Goal: Information Seeking & Learning: Learn about a topic

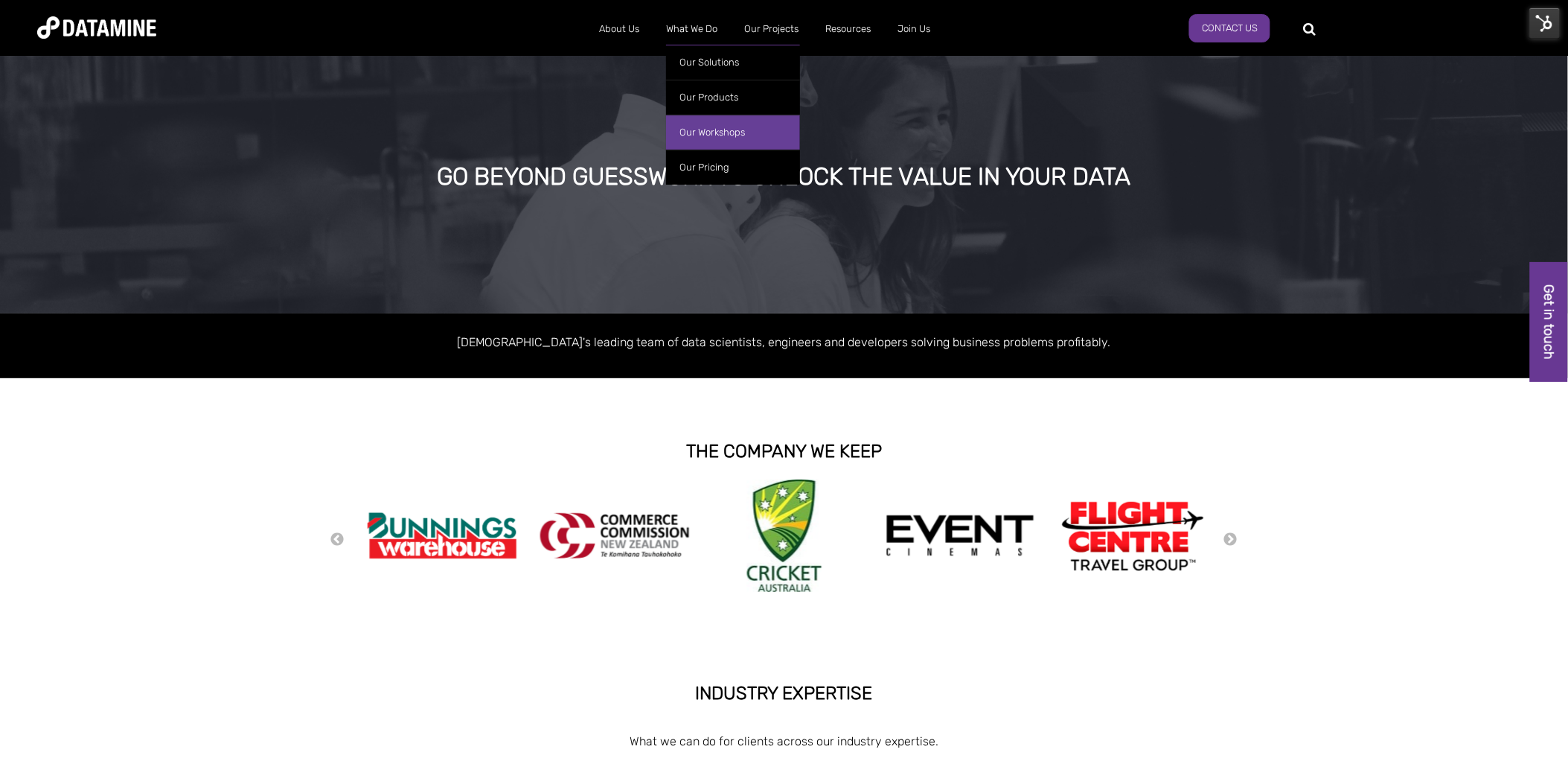
click at [710, 120] on link "Our Workshops" at bounding box center [733, 133] width 134 height 35
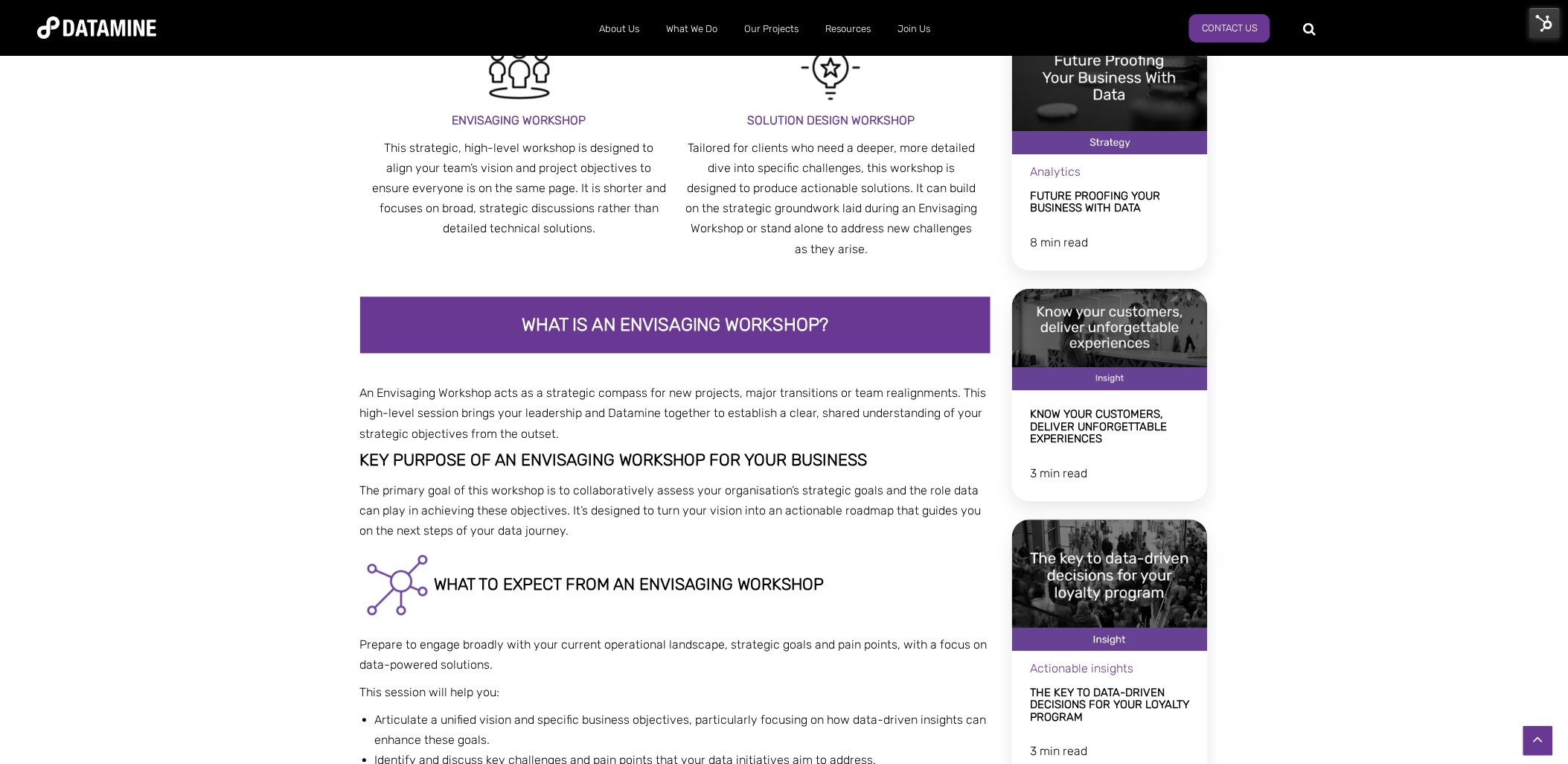
scroll to position [877, 0]
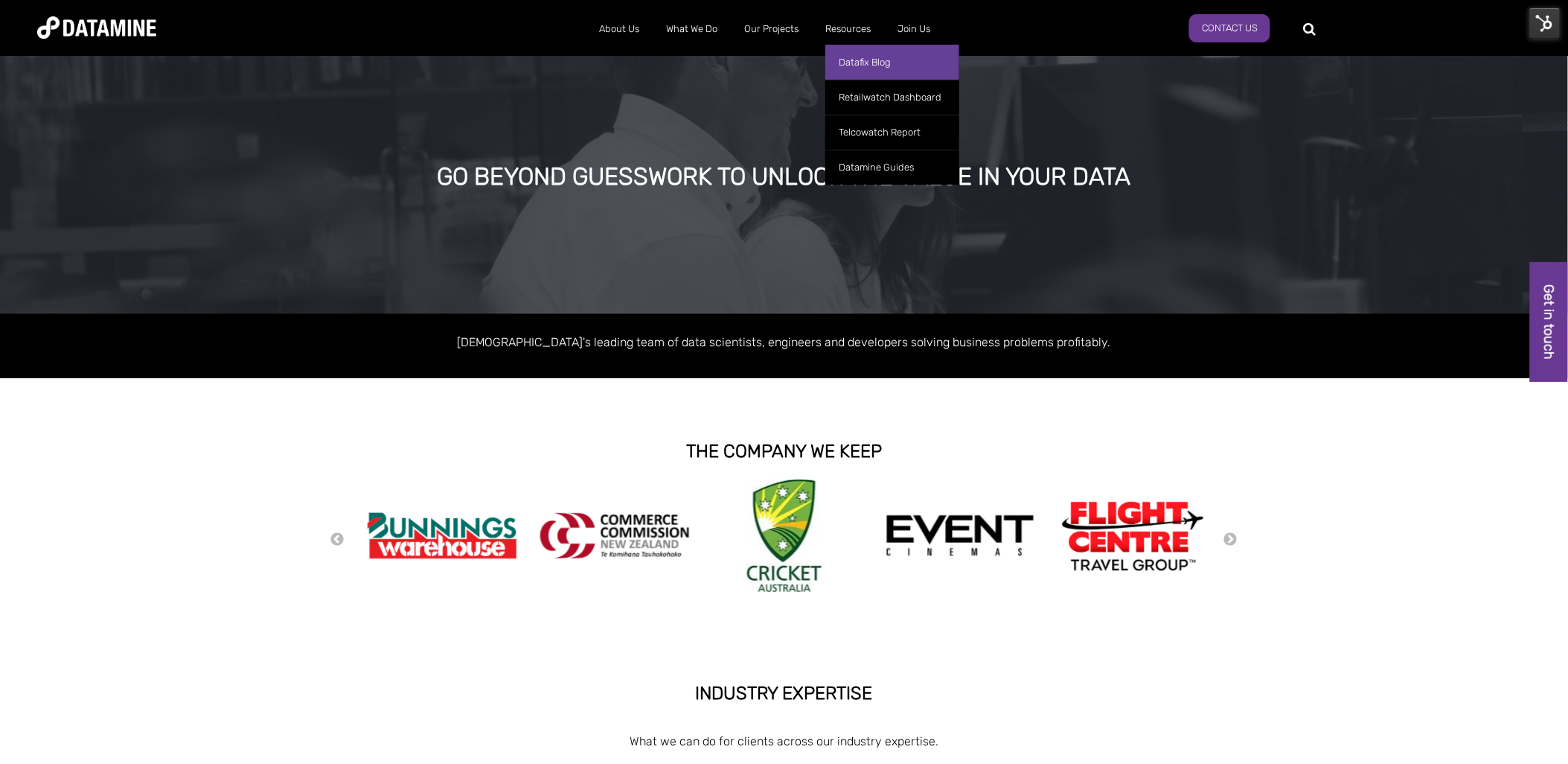
click at [899, 65] on link "Datafix Blog" at bounding box center [893, 62] width 134 height 35
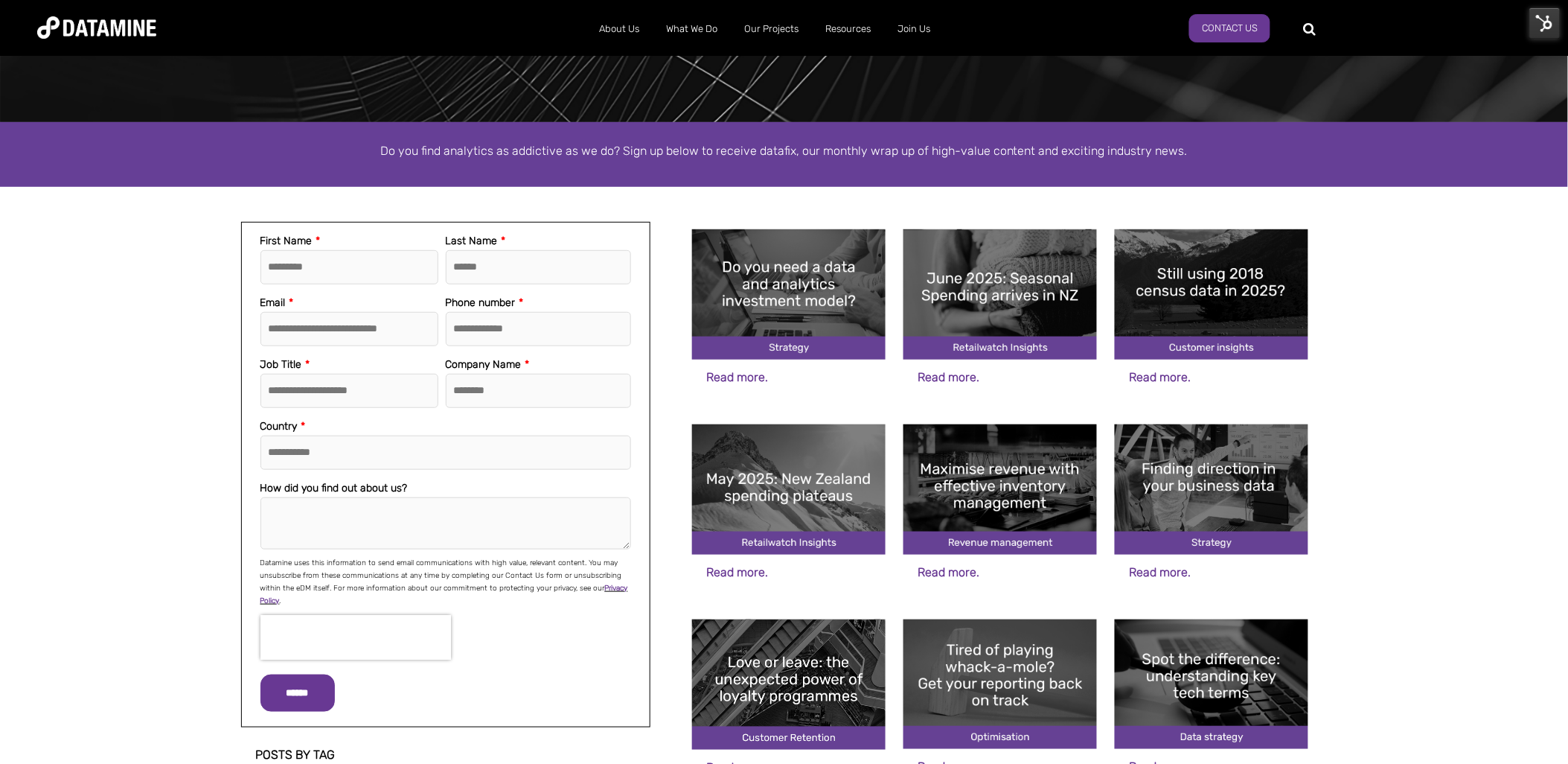
scroll to position [320, 0]
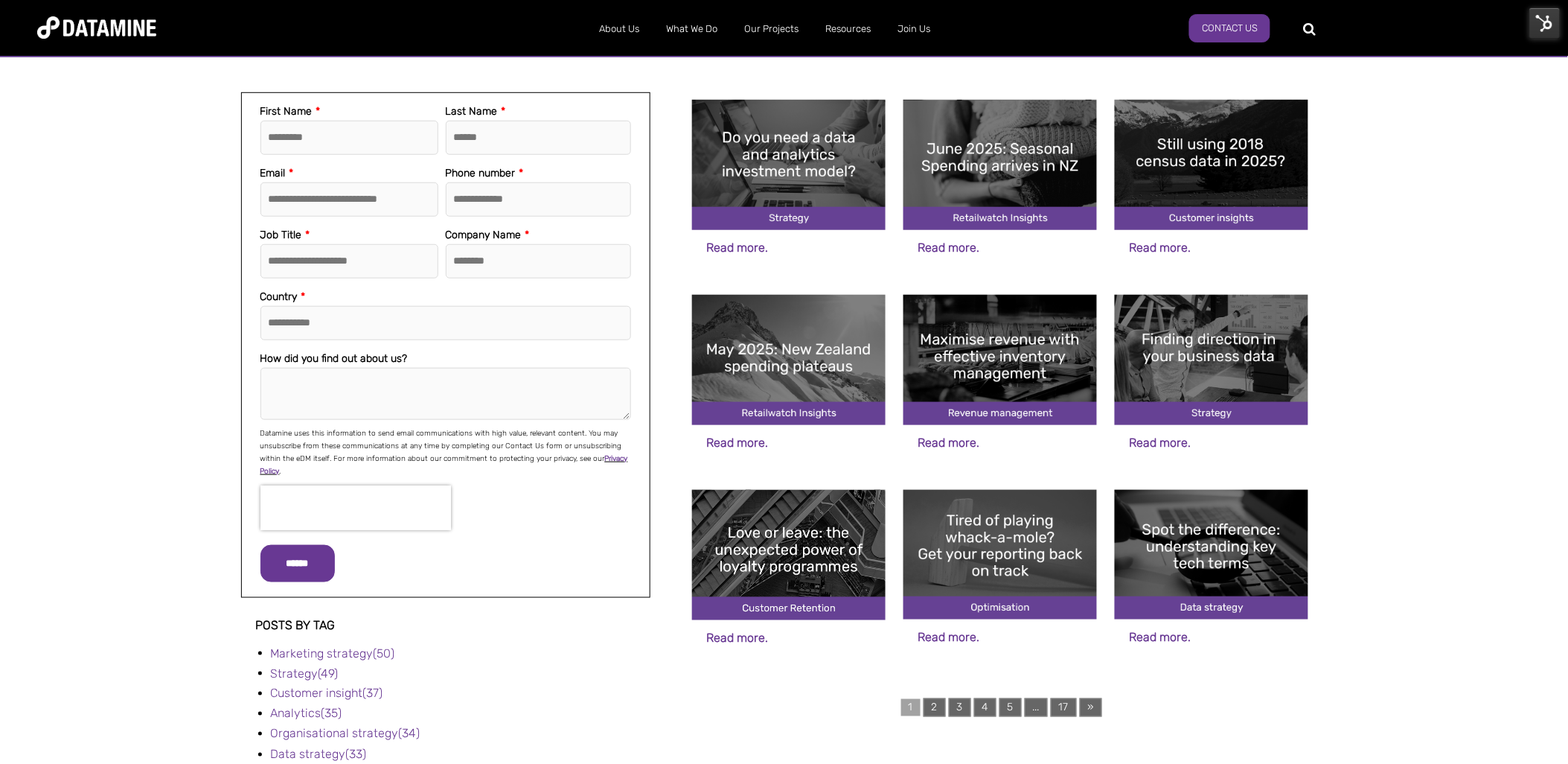
click at [1240, 540] on img at bounding box center [1212, 555] width 194 height 130
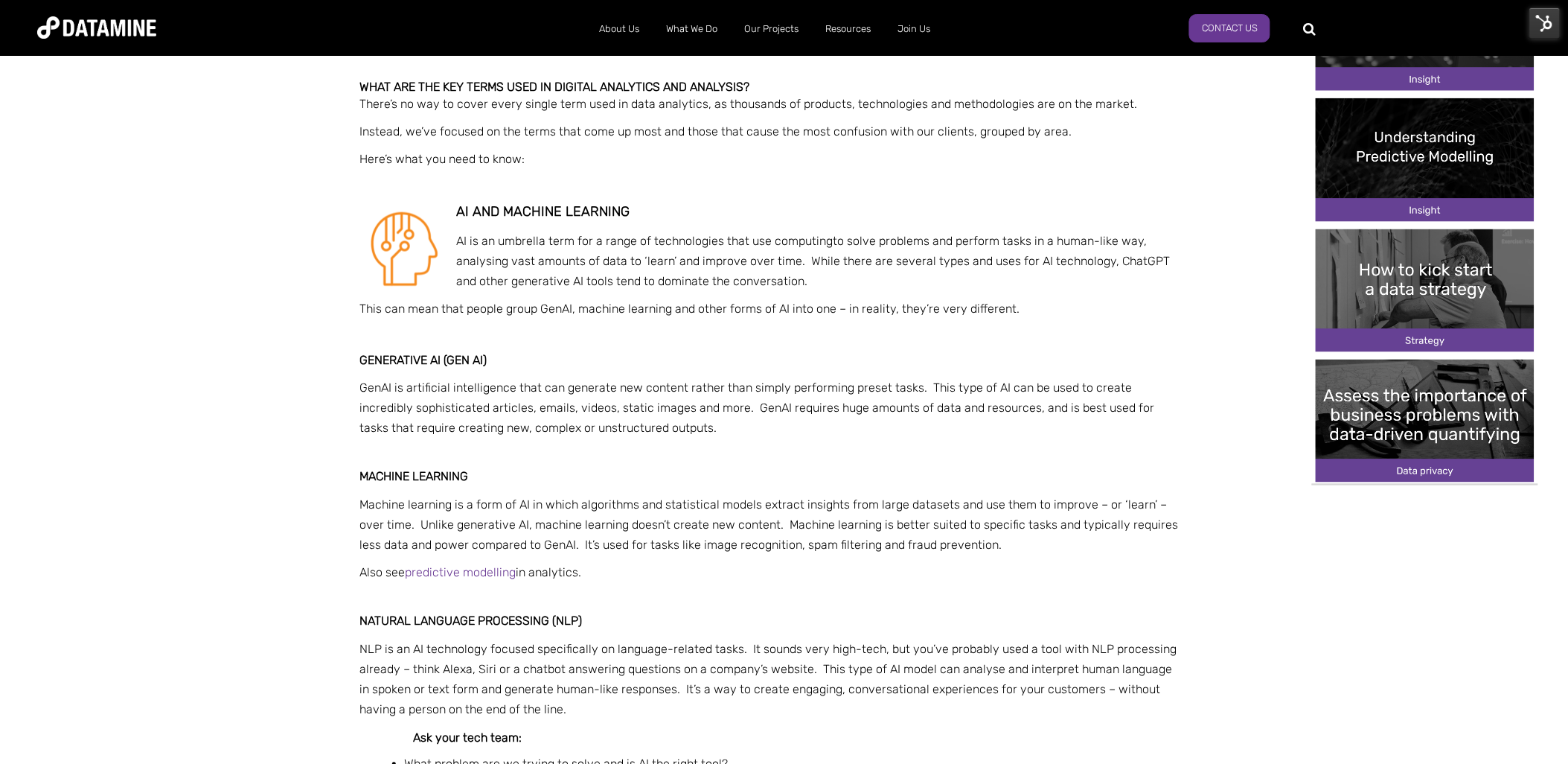
scroll to position [619, 0]
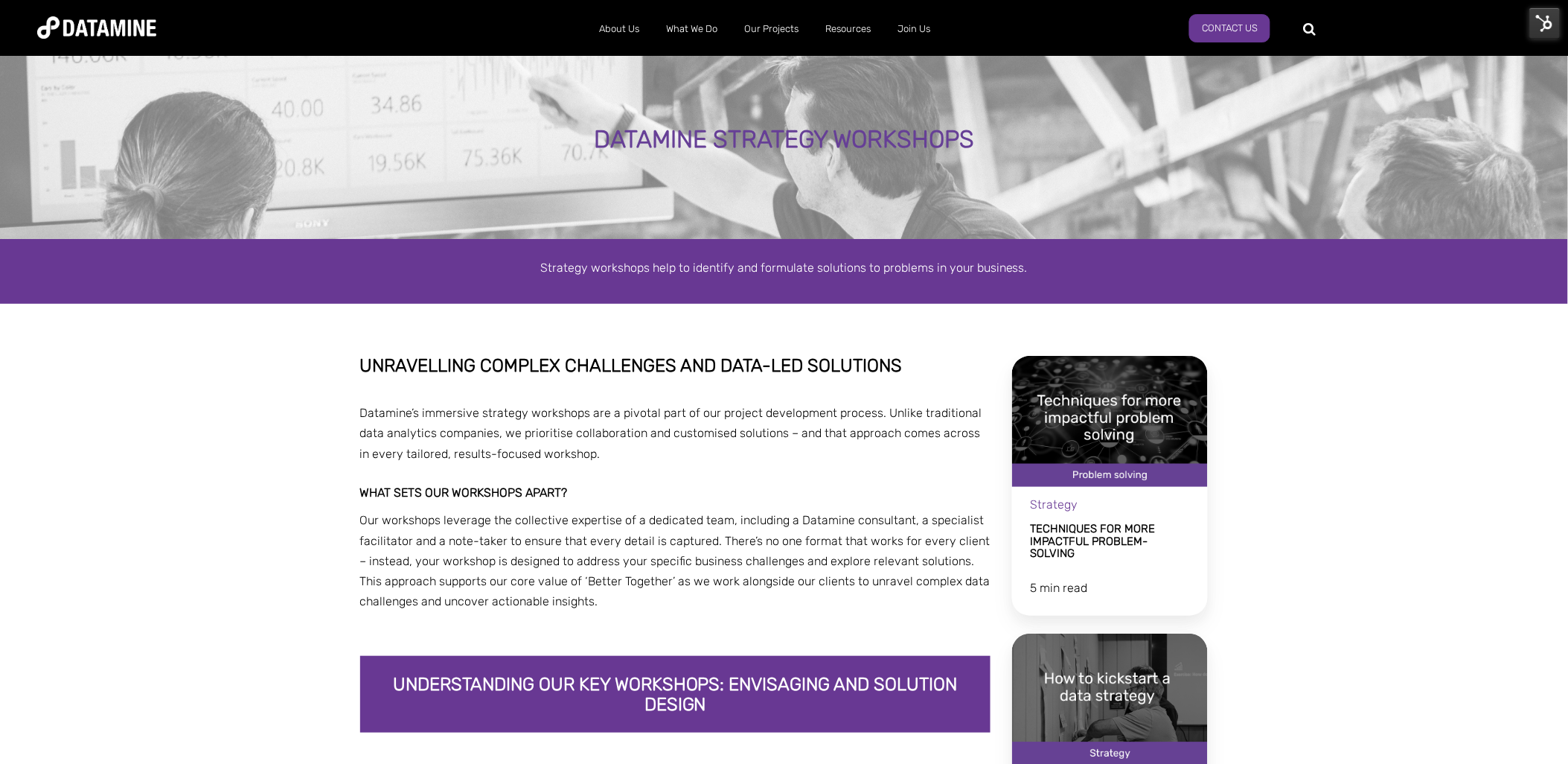
click at [1537, 20] on img at bounding box center [1546, 23] width 32 height 32
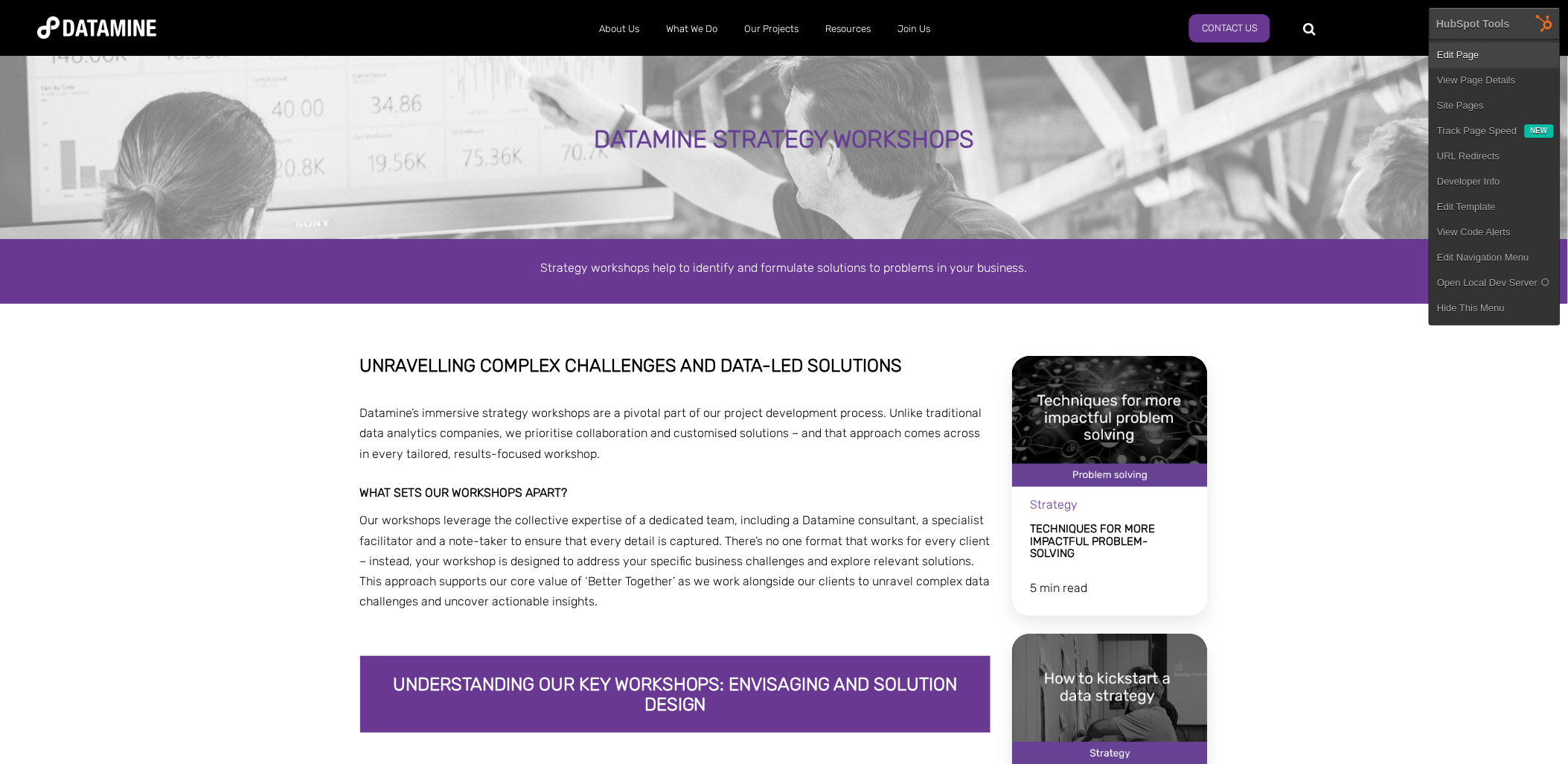
click at [1491, 45] on link "Edit Page" at bounding box center [1495, 55] width 130 height 25
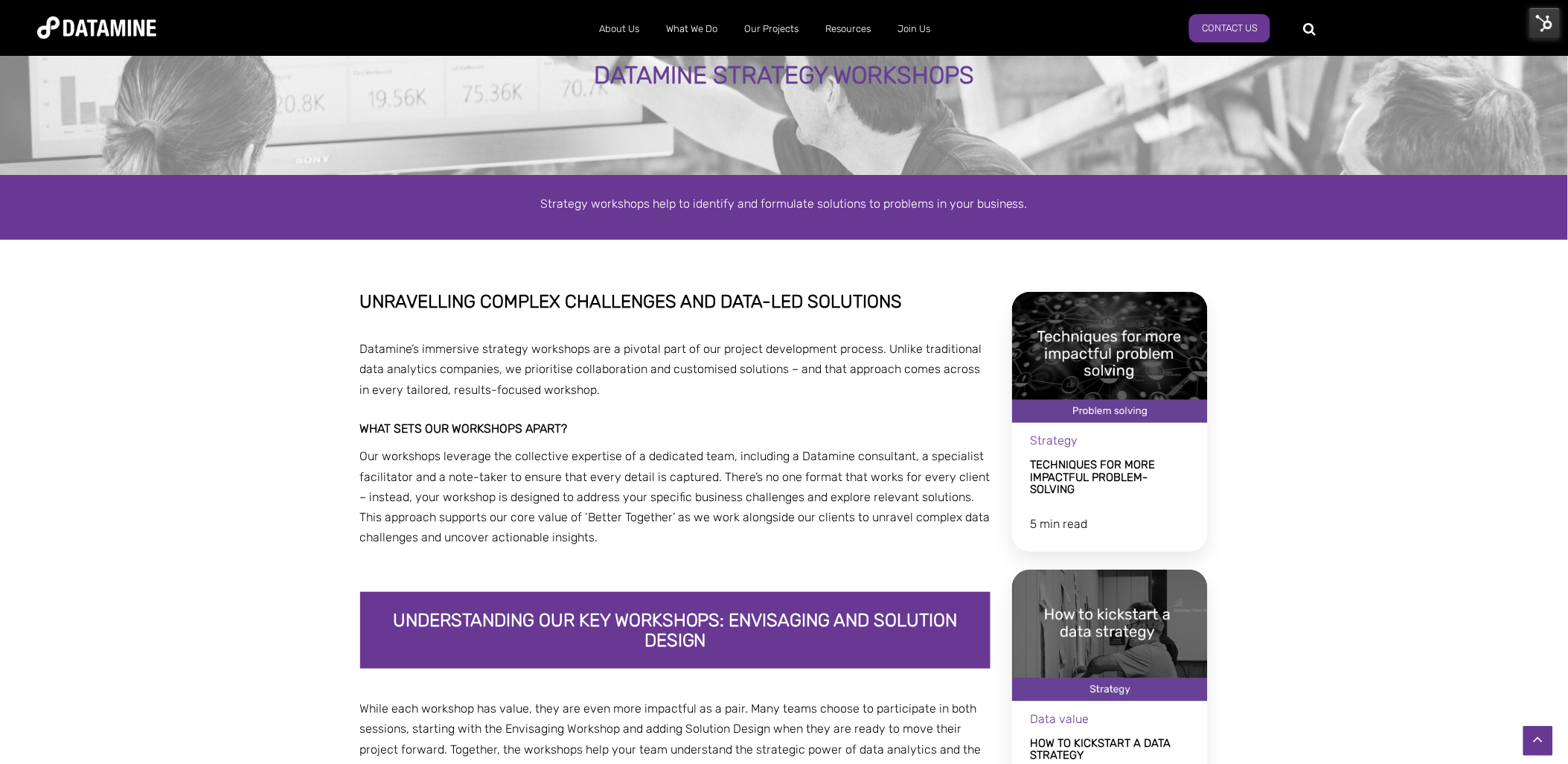
scroll to position [56, 0]
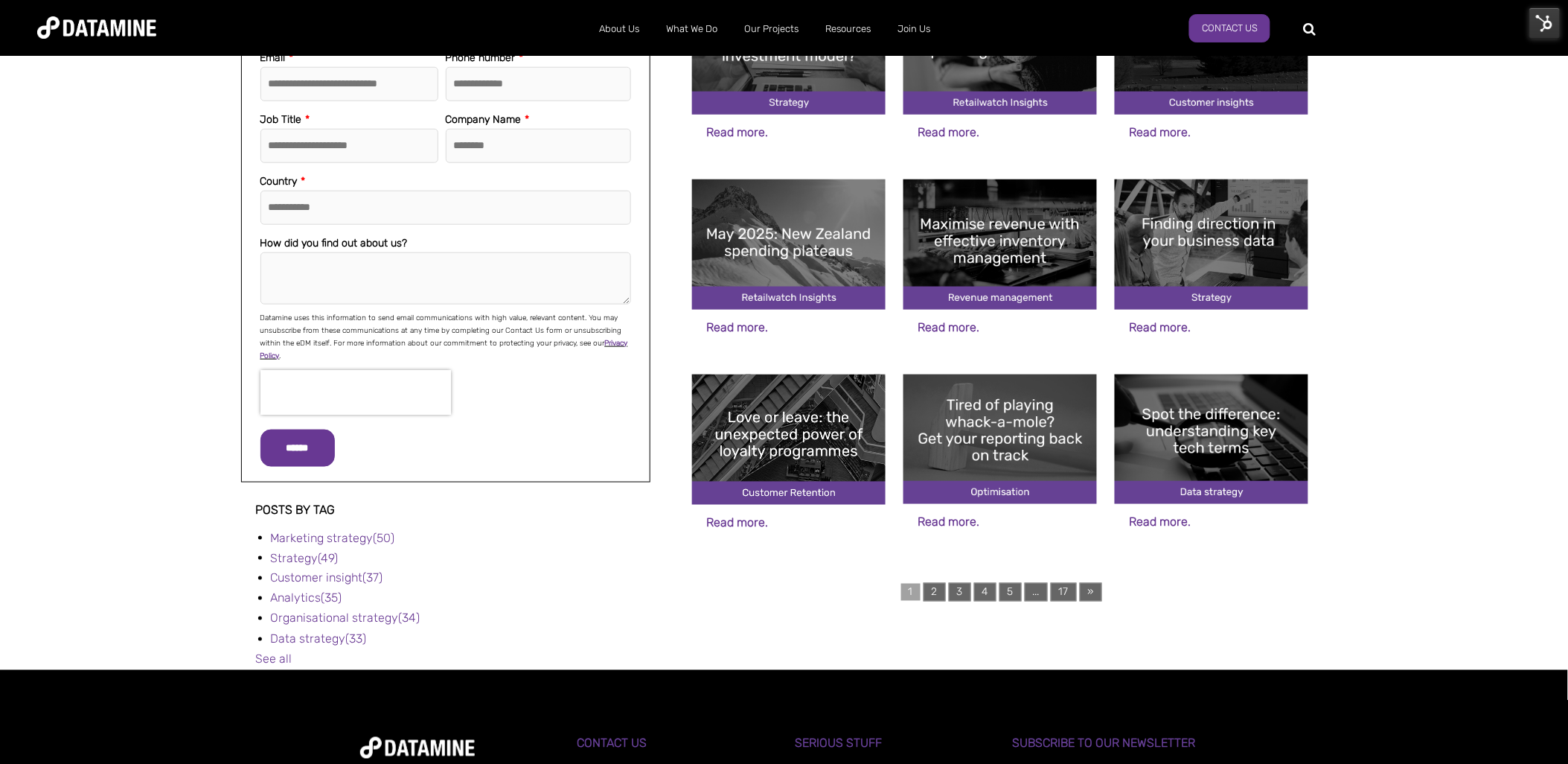
scroll to position [472, 0]
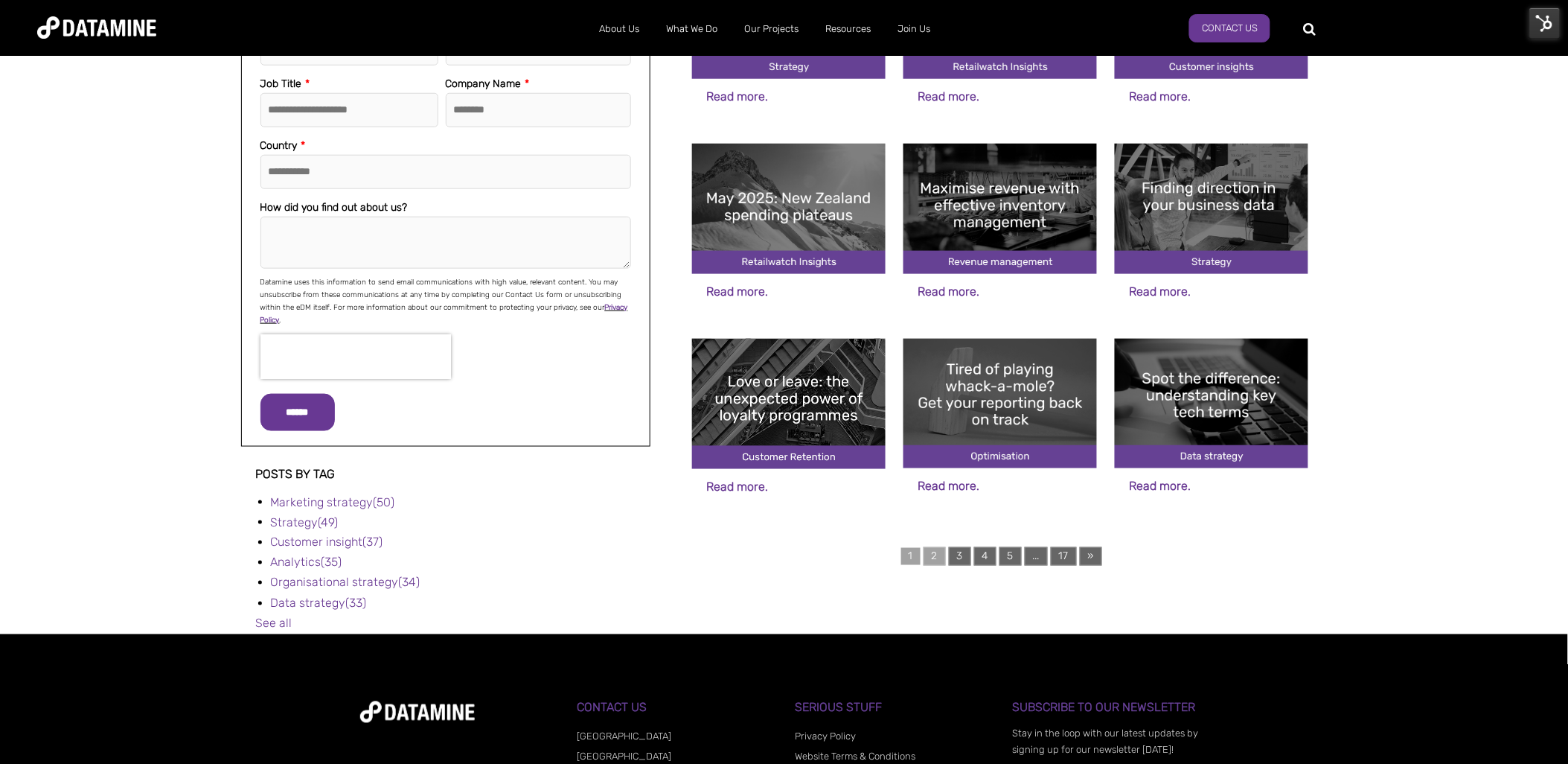
click at [932, 555] on link "2" at bounding box center [935, 557] width 22 height 19
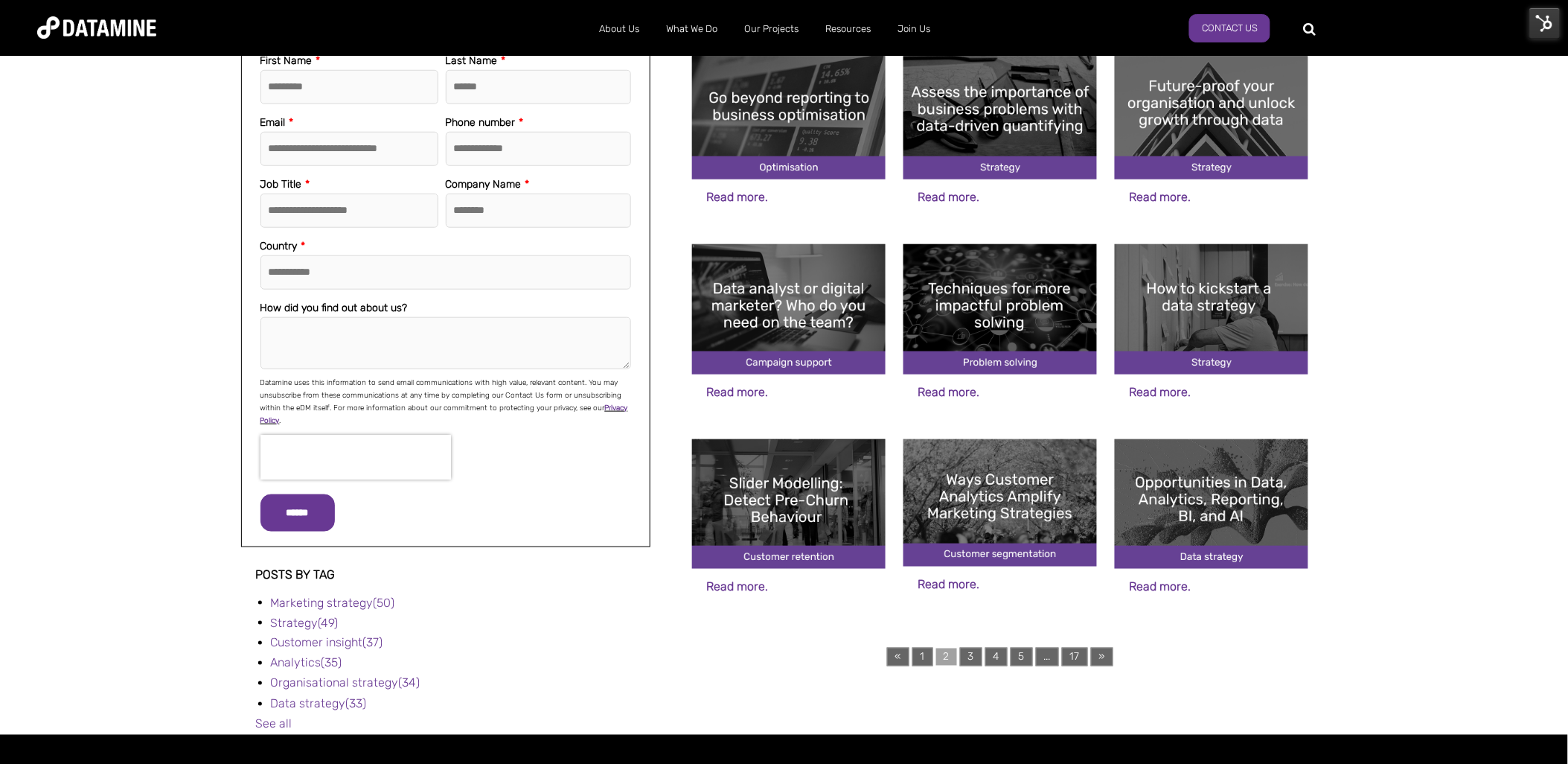
scroll to position [372, 0]
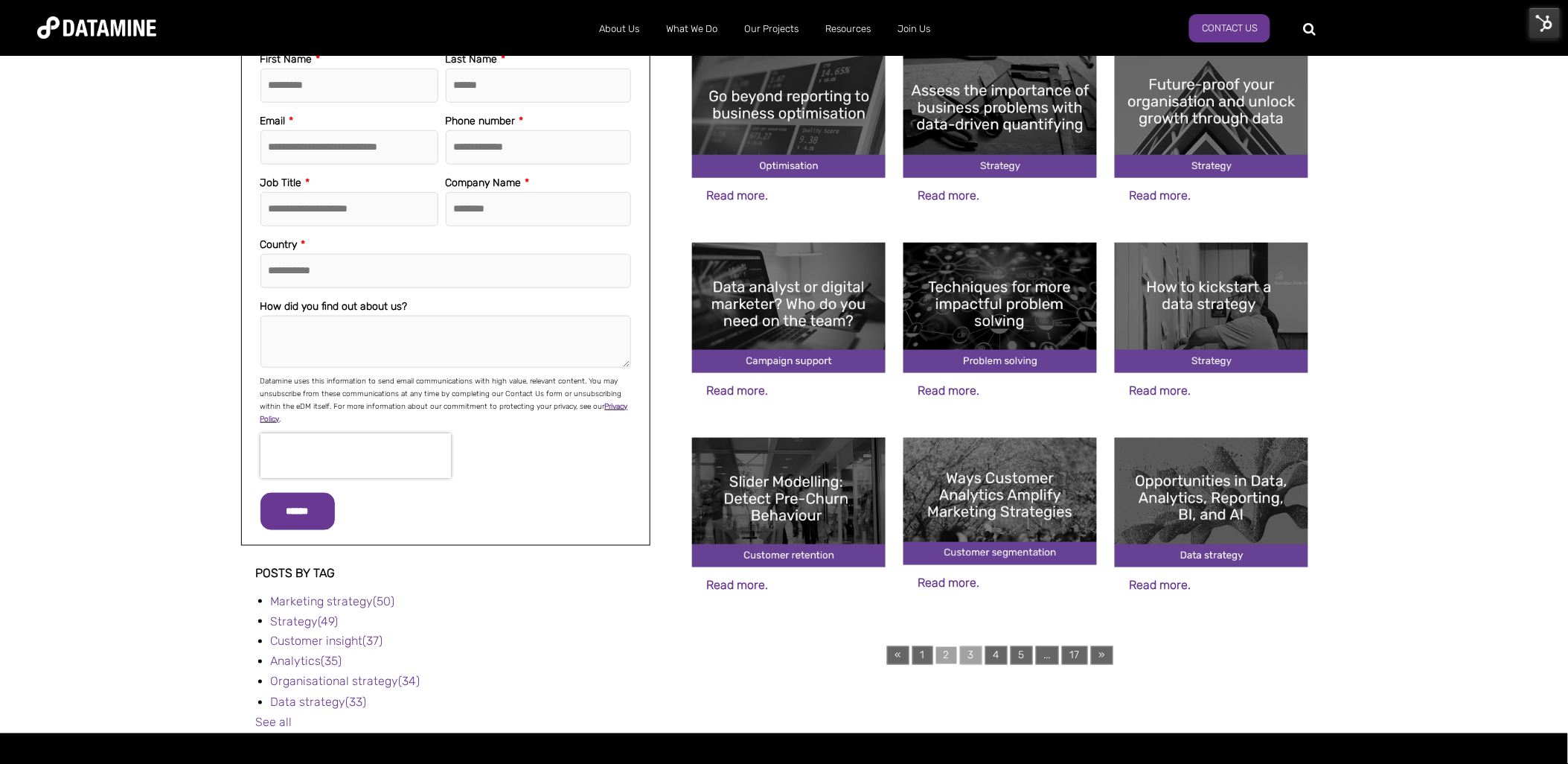
click at [965, 654] on link "3" at bounding box center [971, 655] width 22 height 19
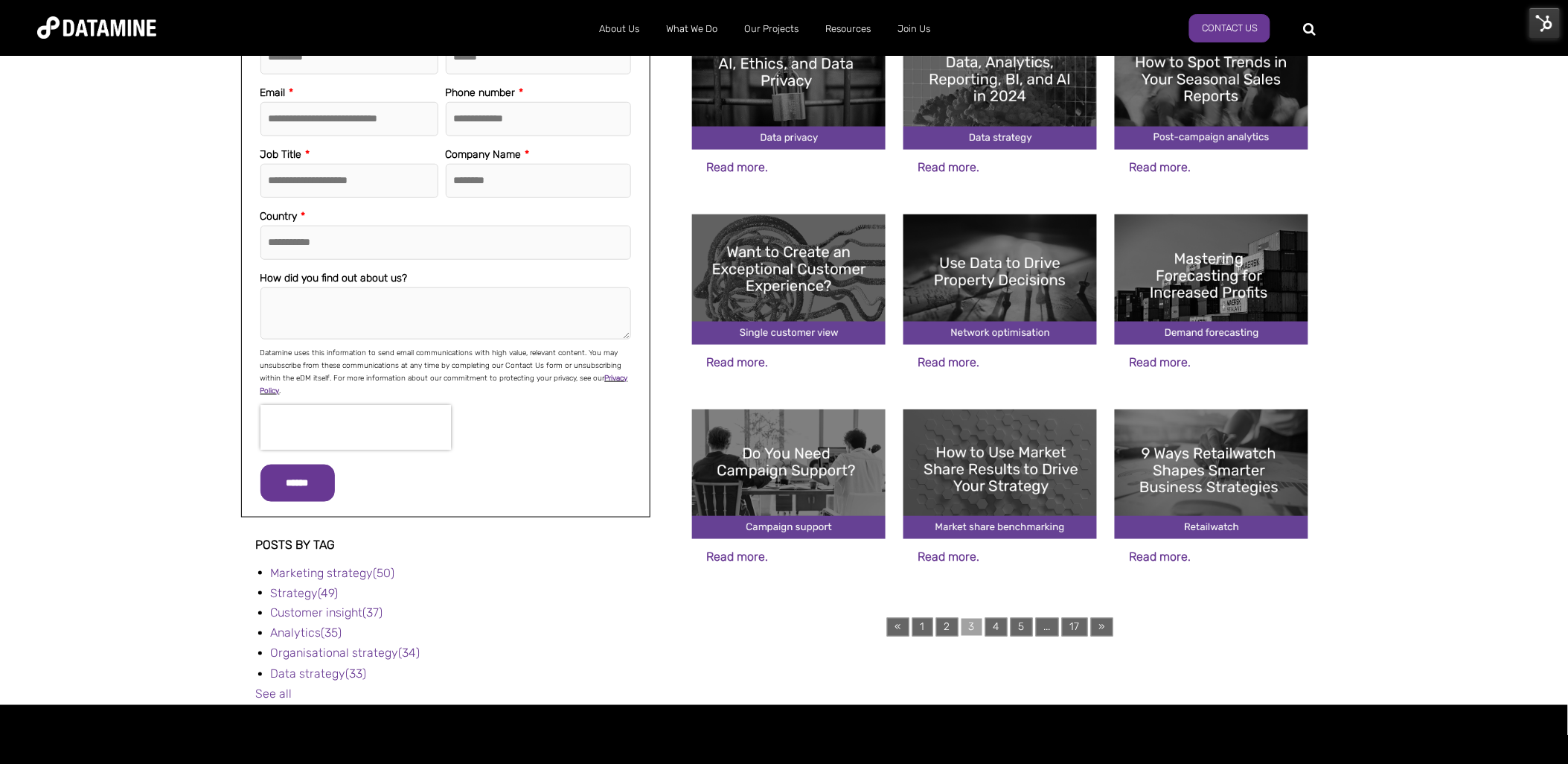
scroll to position [402, 0]
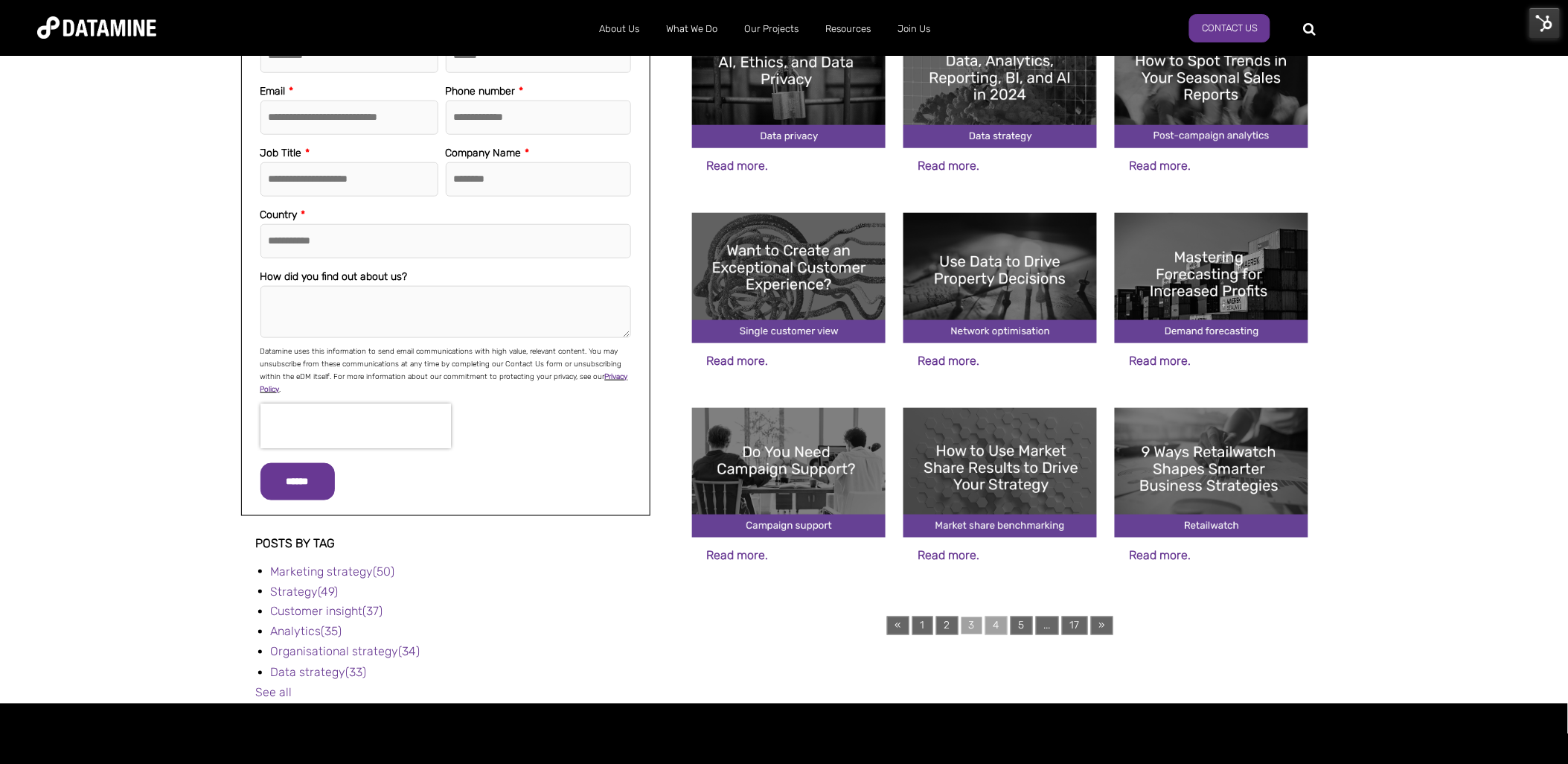
click at [991, 626] on link "4" at bounding box center [996, 626] width 22 height 19
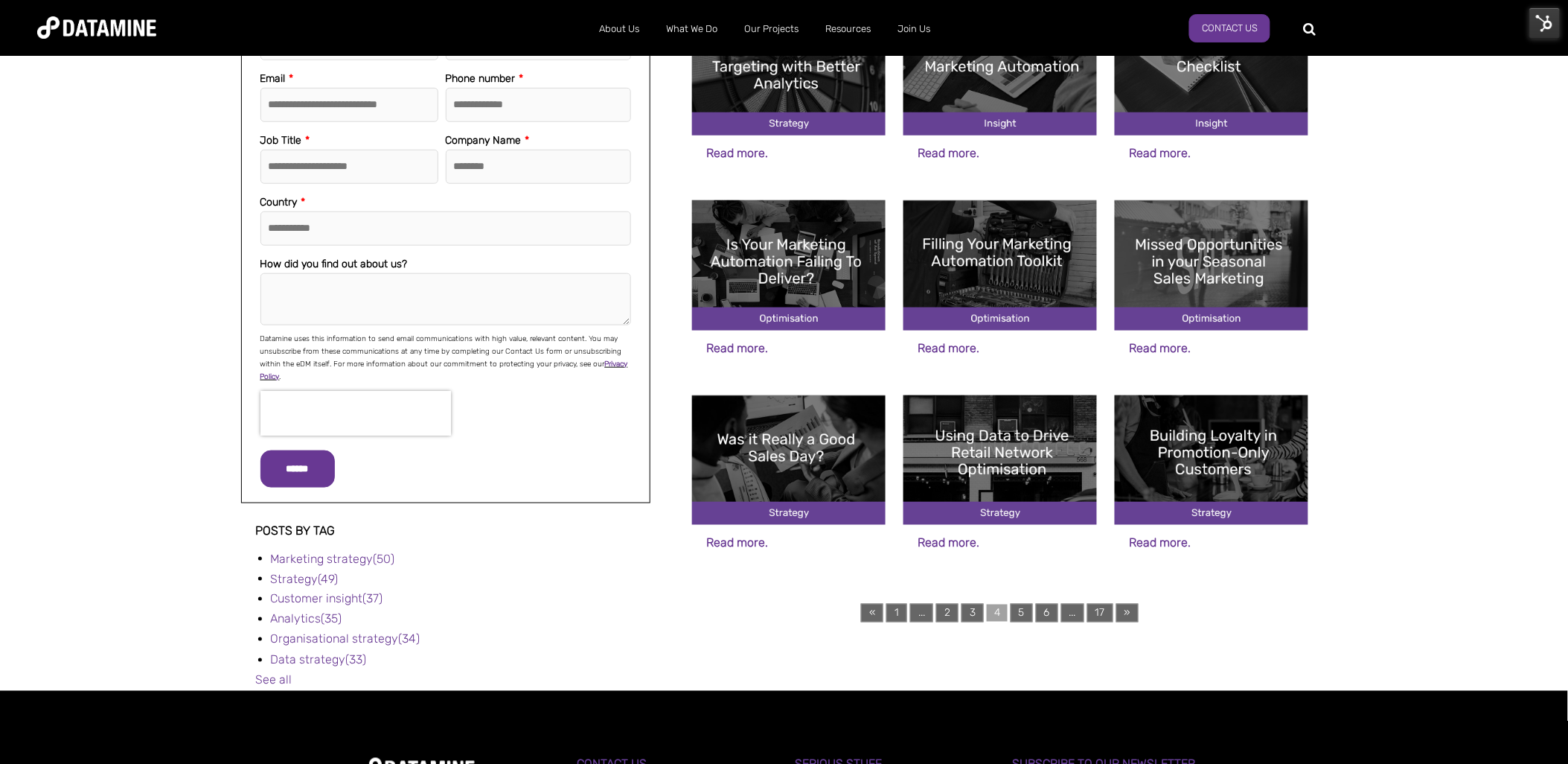
scroll to position [416, 0]
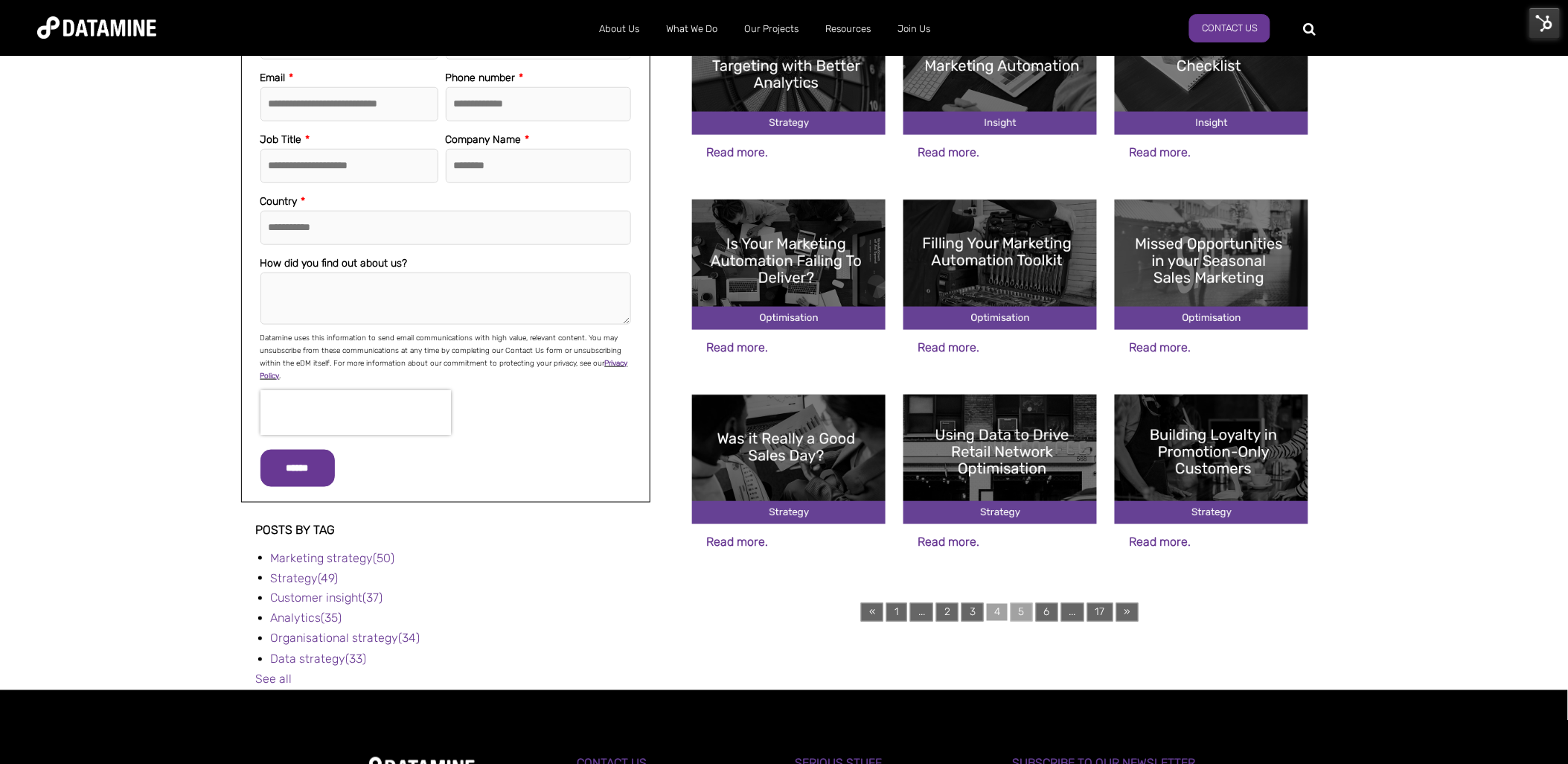
click at [1022, 608] on link "5" at bounding box center [1022, 613] width 22 height 19
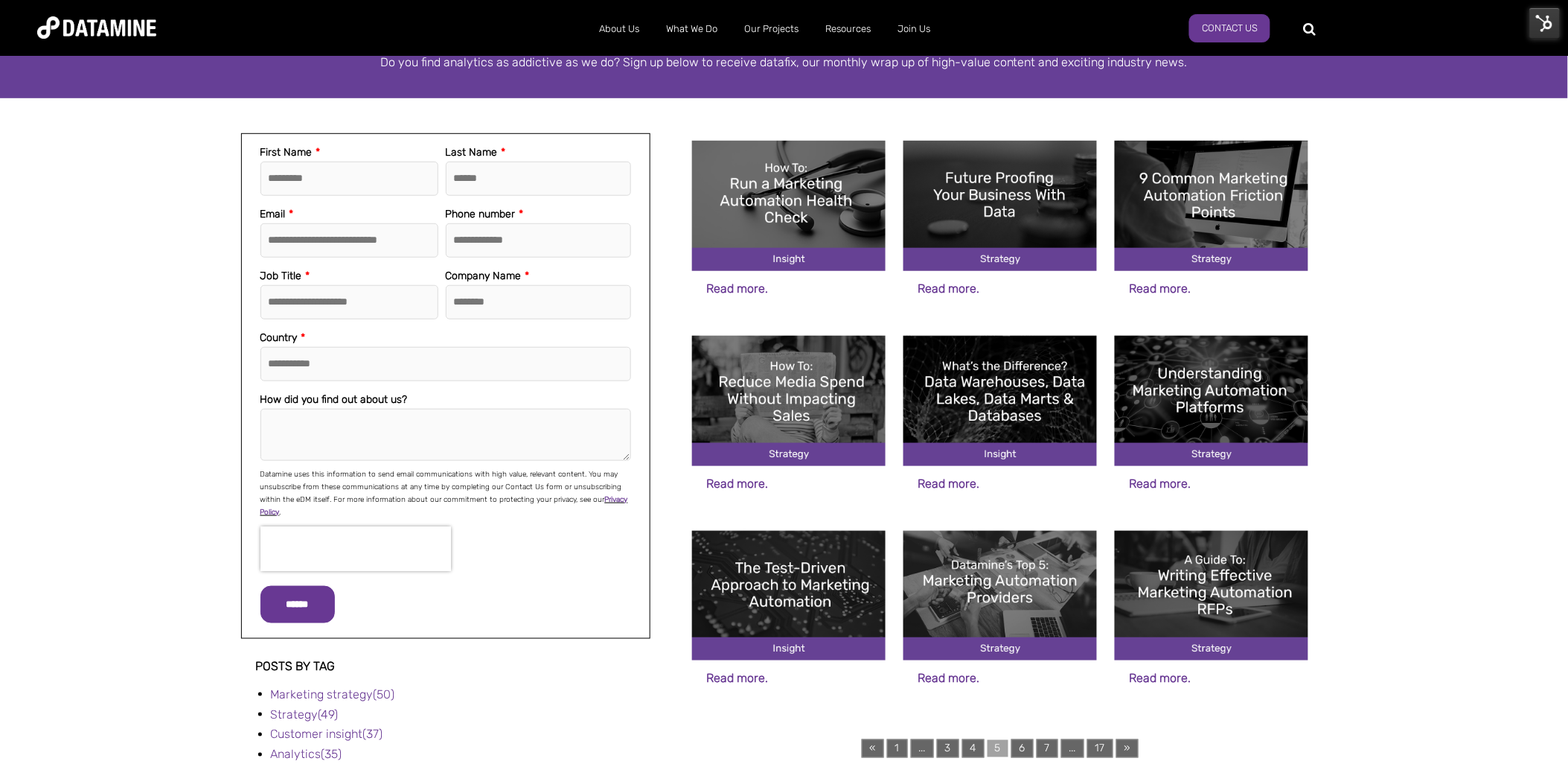
scroll to position [280, 0]
click at [1313, 28] on div at bounding box center [1369, 28] width 113 height 24
type input "********"
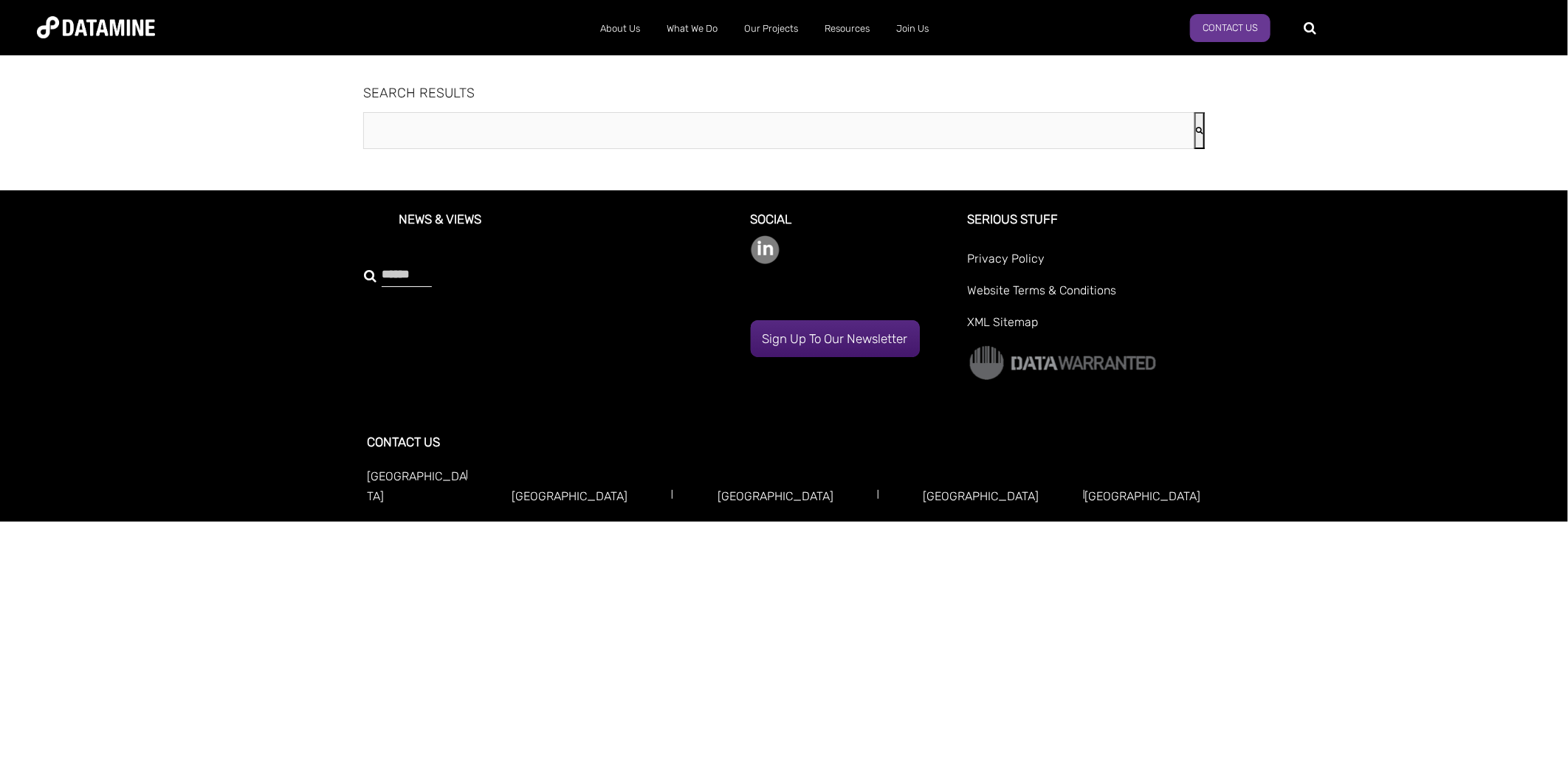
type input "********"
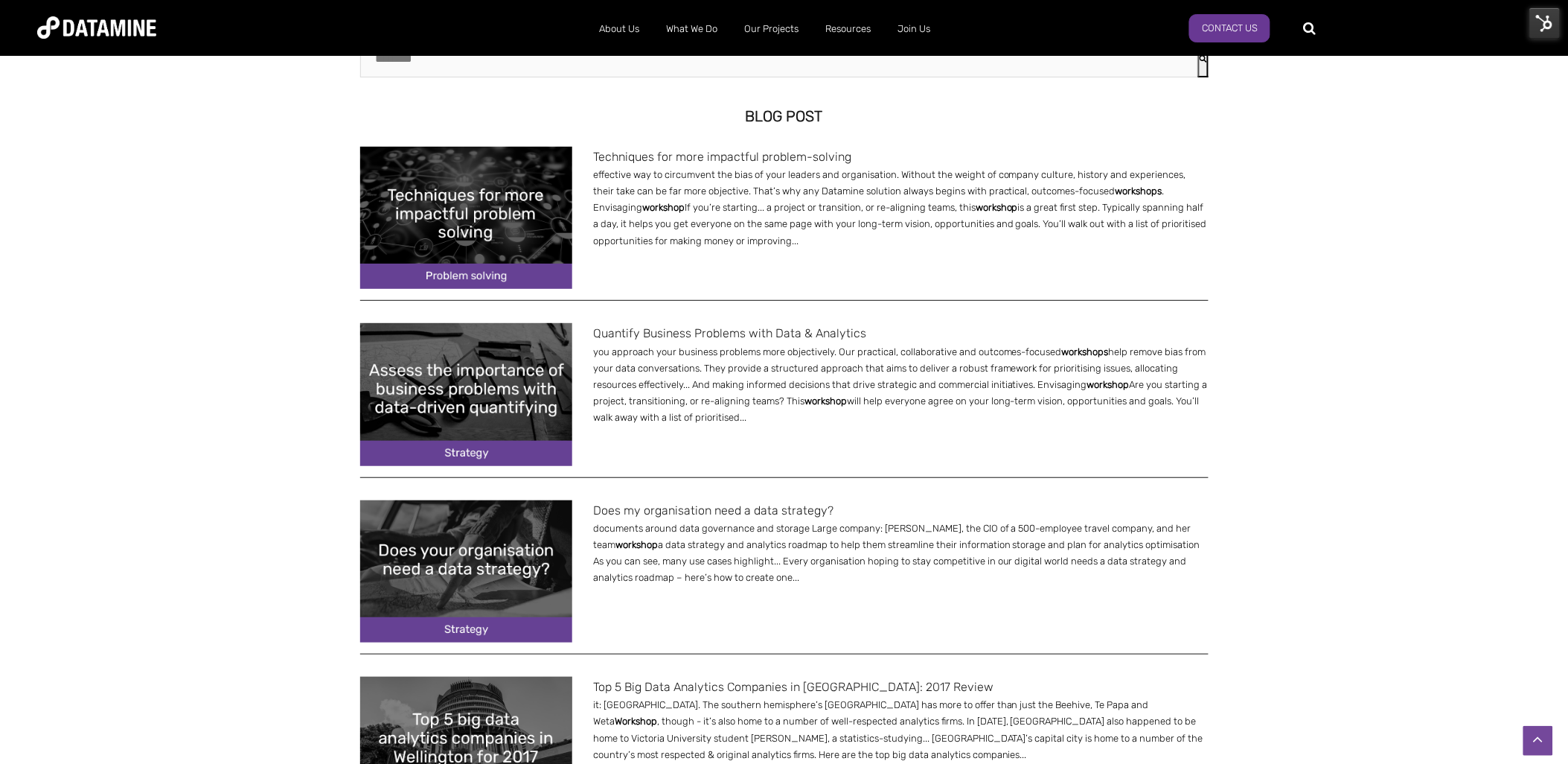
scroll to position [71, 0]
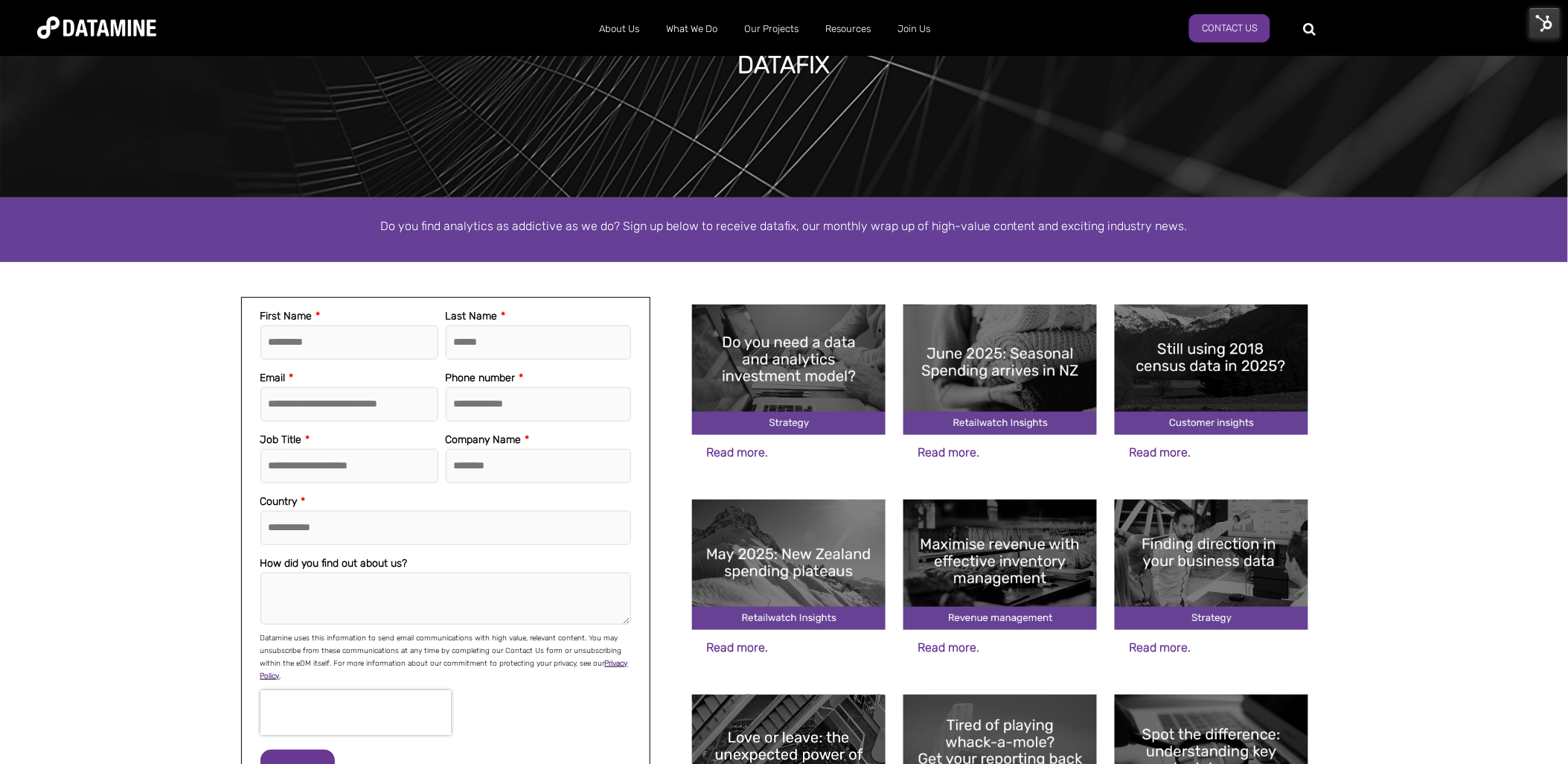
scroll to position [116, 0]
click at [804, 362] on img at bounding box center [789, 369] width 194 height 130
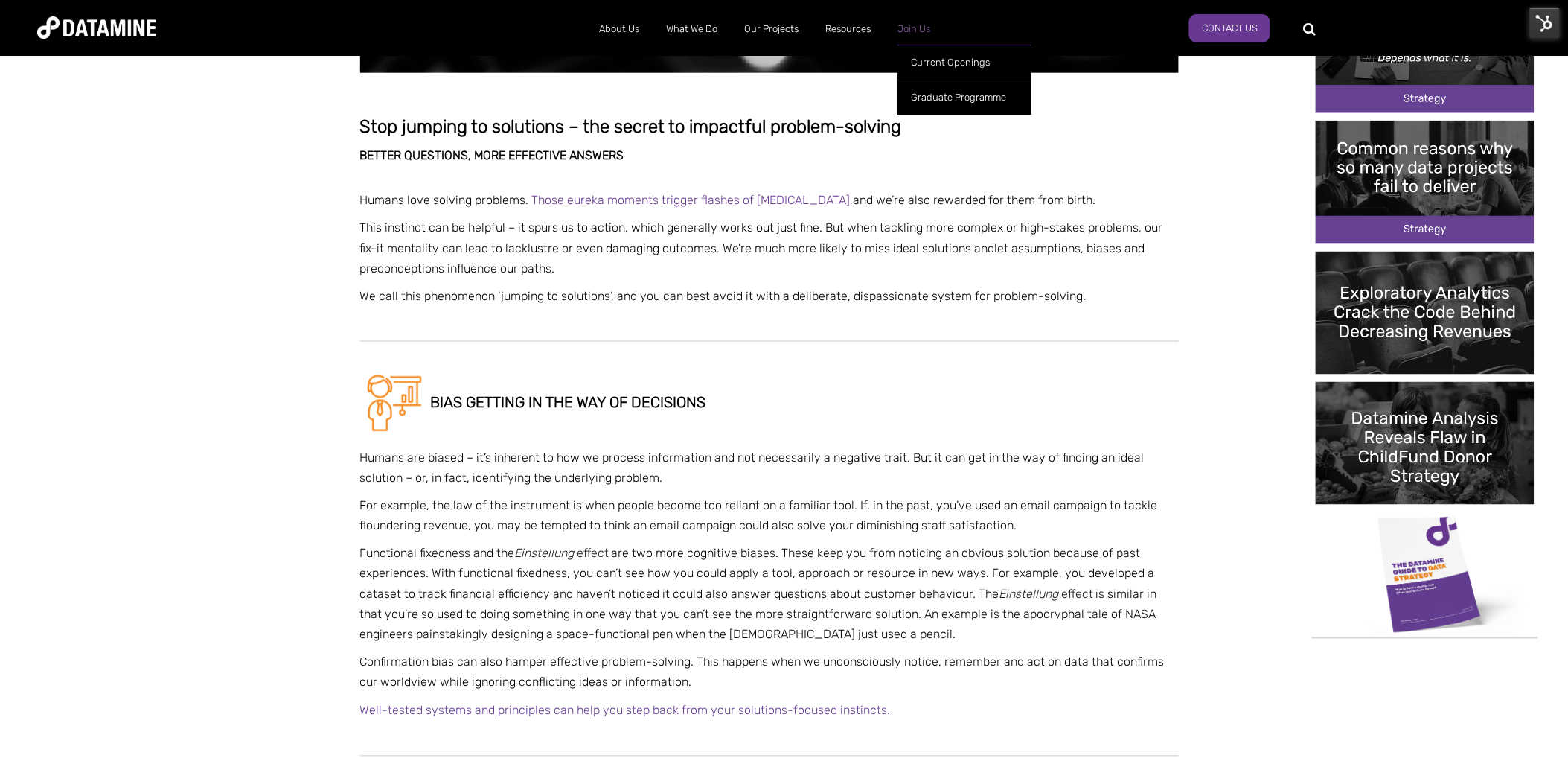
scroll to position [516, 0]
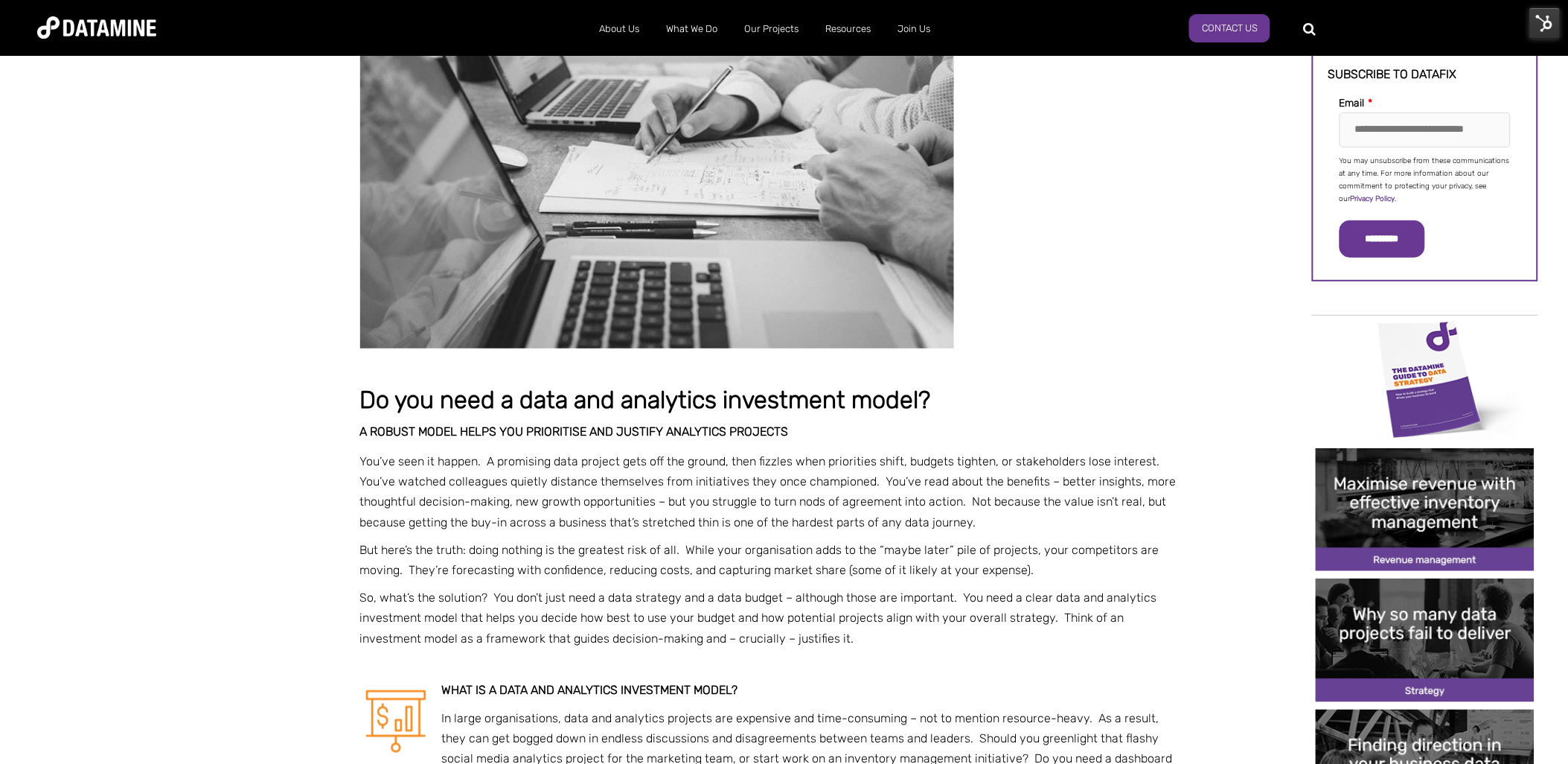
scroll to position [137, 0]
click at [1543, 20] on img at bounding box center [1546, 23] width 32 height 32
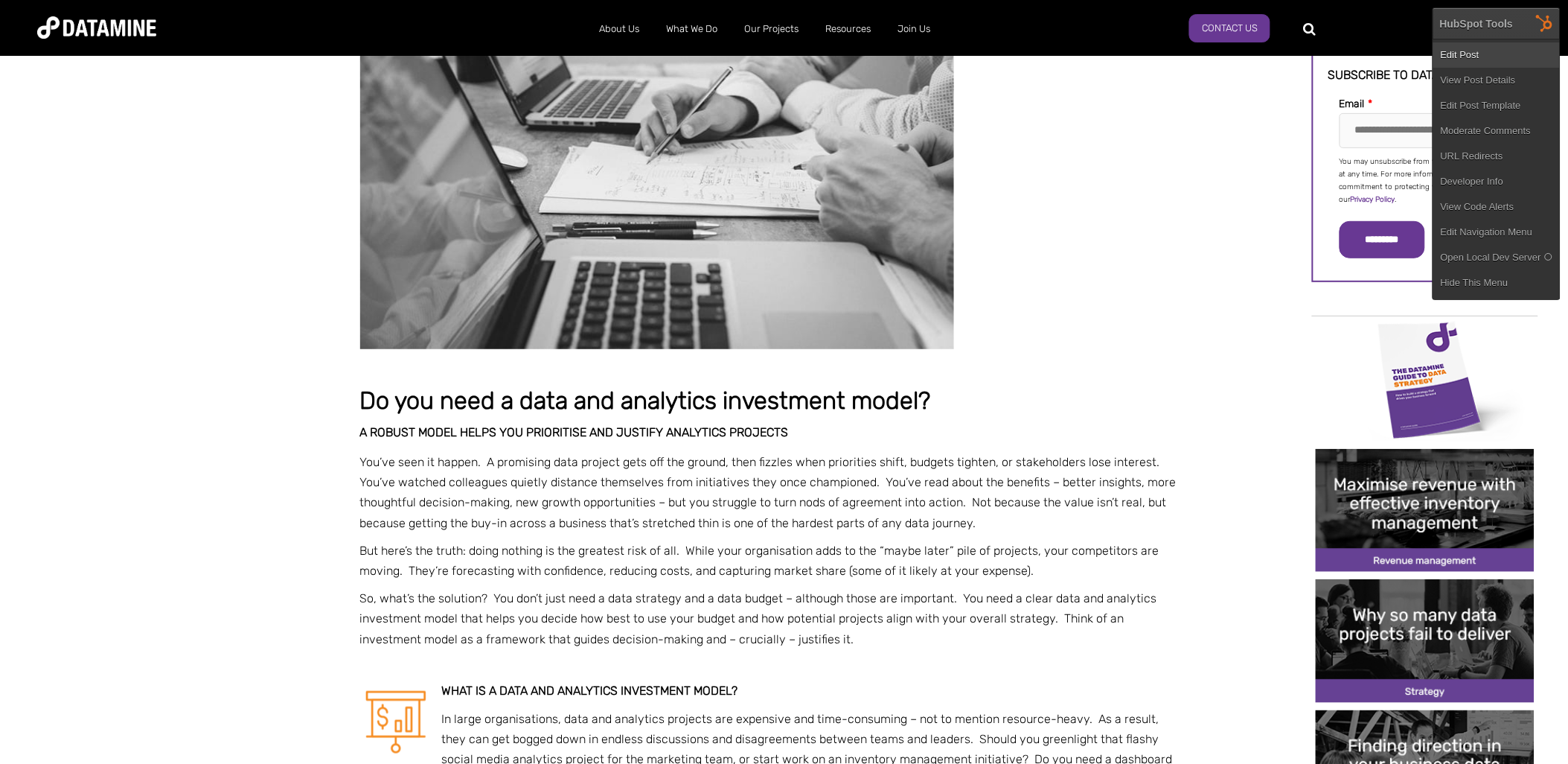
click at [1495, 50] on link "Edit Post" at bounding box center [1497, 55] width 126 height 25
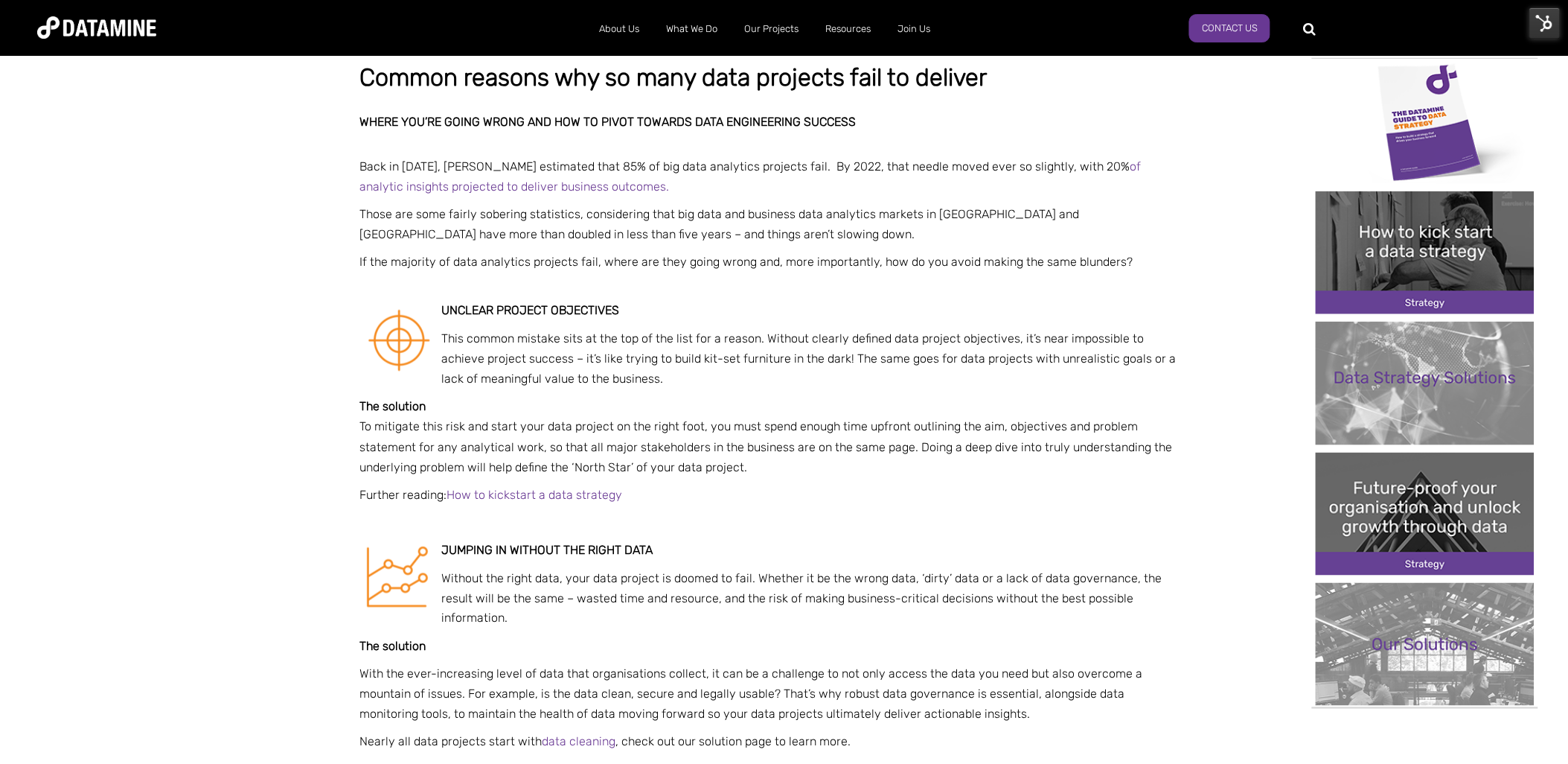
scroll to position [396, 0]
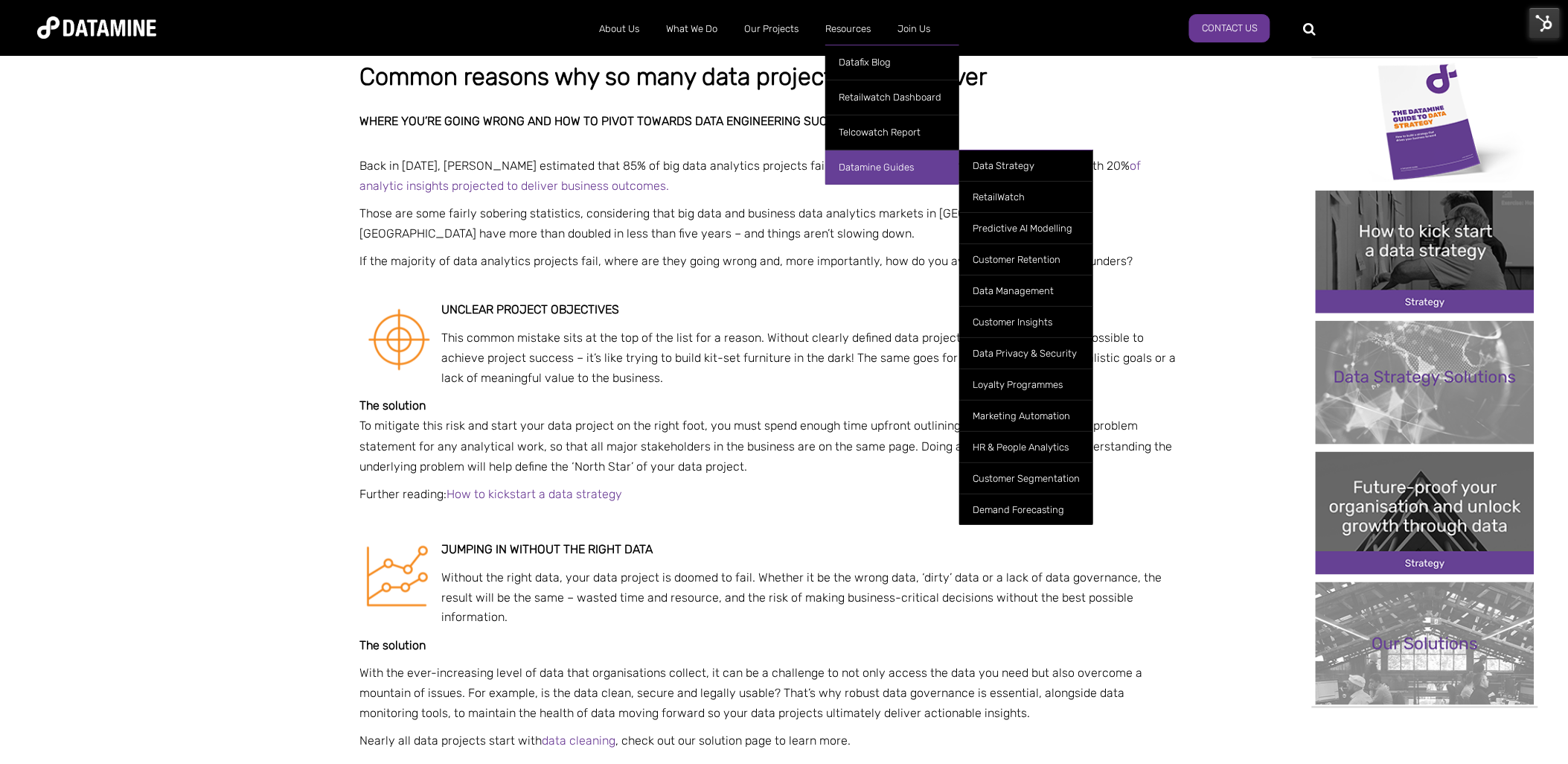
click at [880, 162] on link "Datamine Guides" at bounding box center [893, 167] width 134 height 35
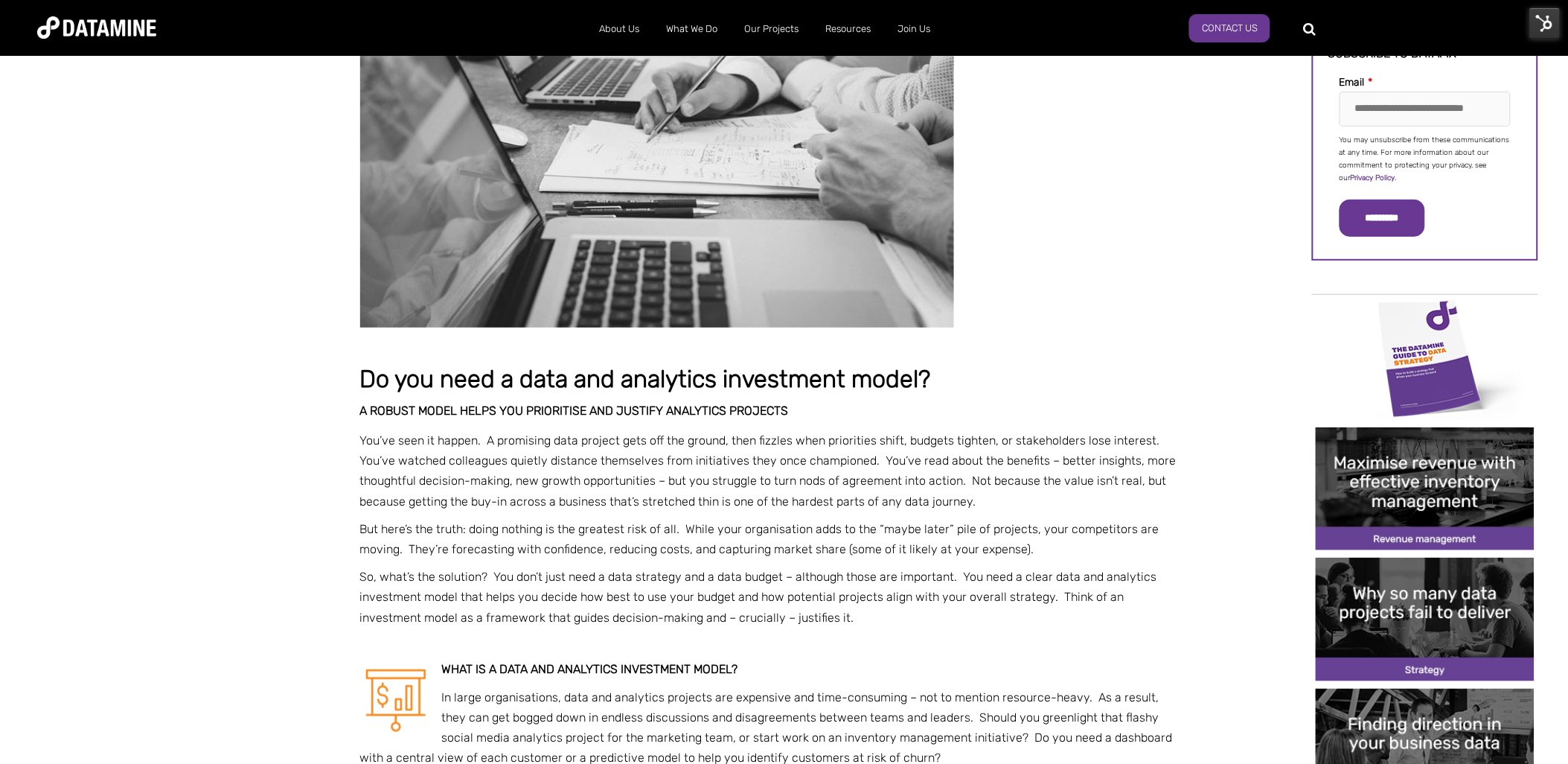
scroll to position [160, 0]
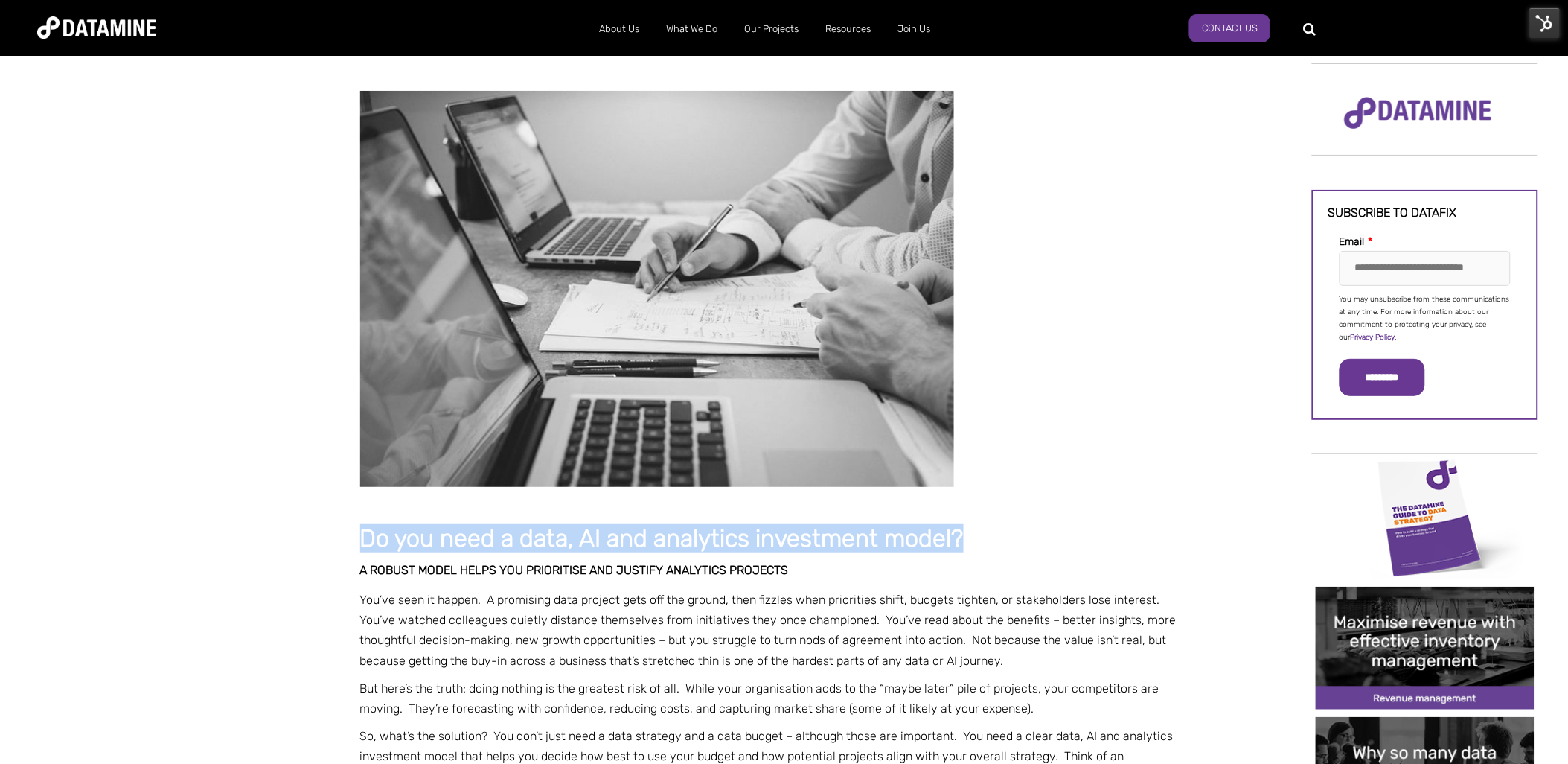
drag, startPoint x: 769, startPoint y: 509, endPoint x: 413, endPoint y: 514, distance: 356.0
copy div "Do you need a data, AI and analytics investment model?"
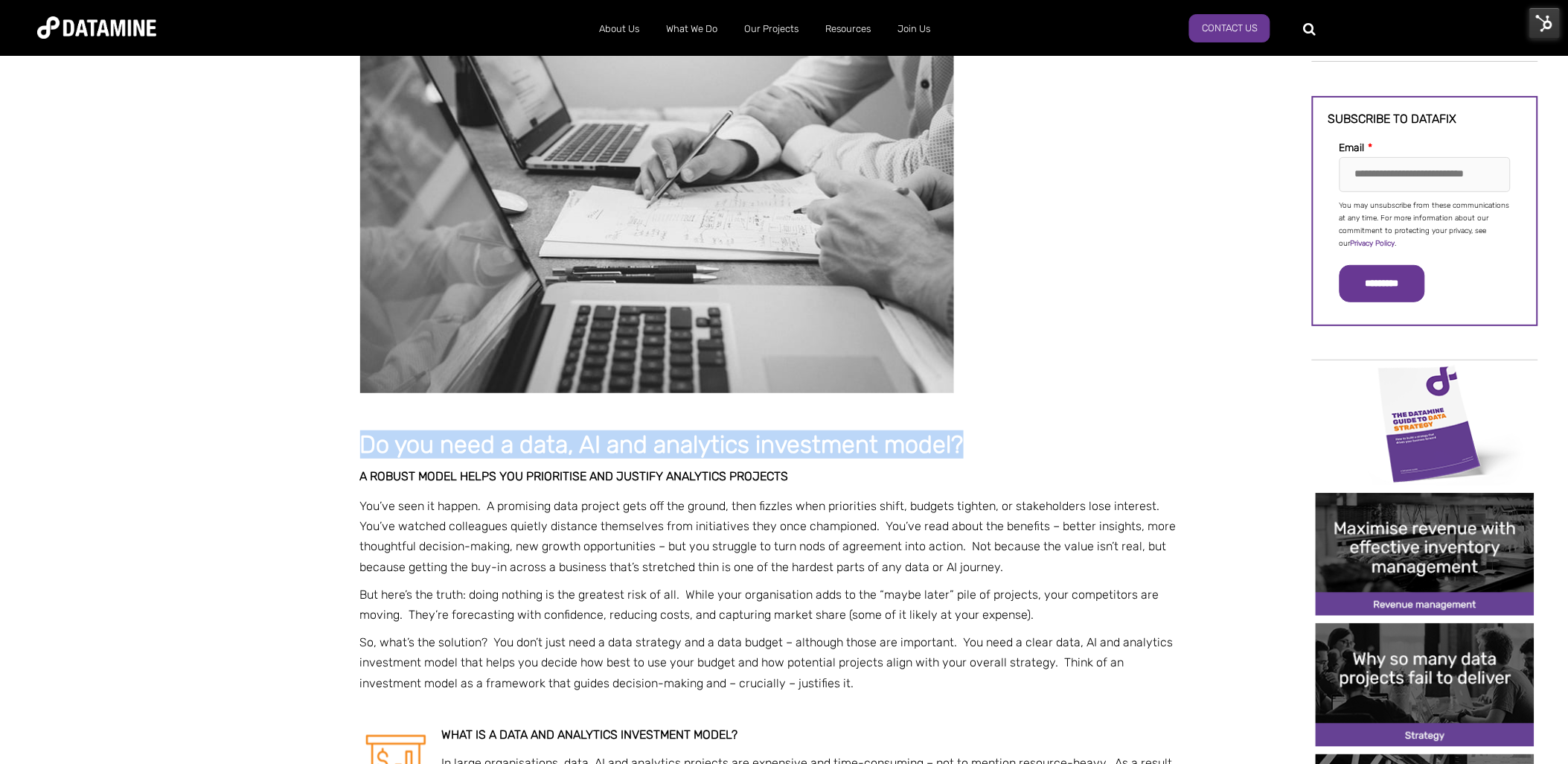
scroll to position [69, 0]
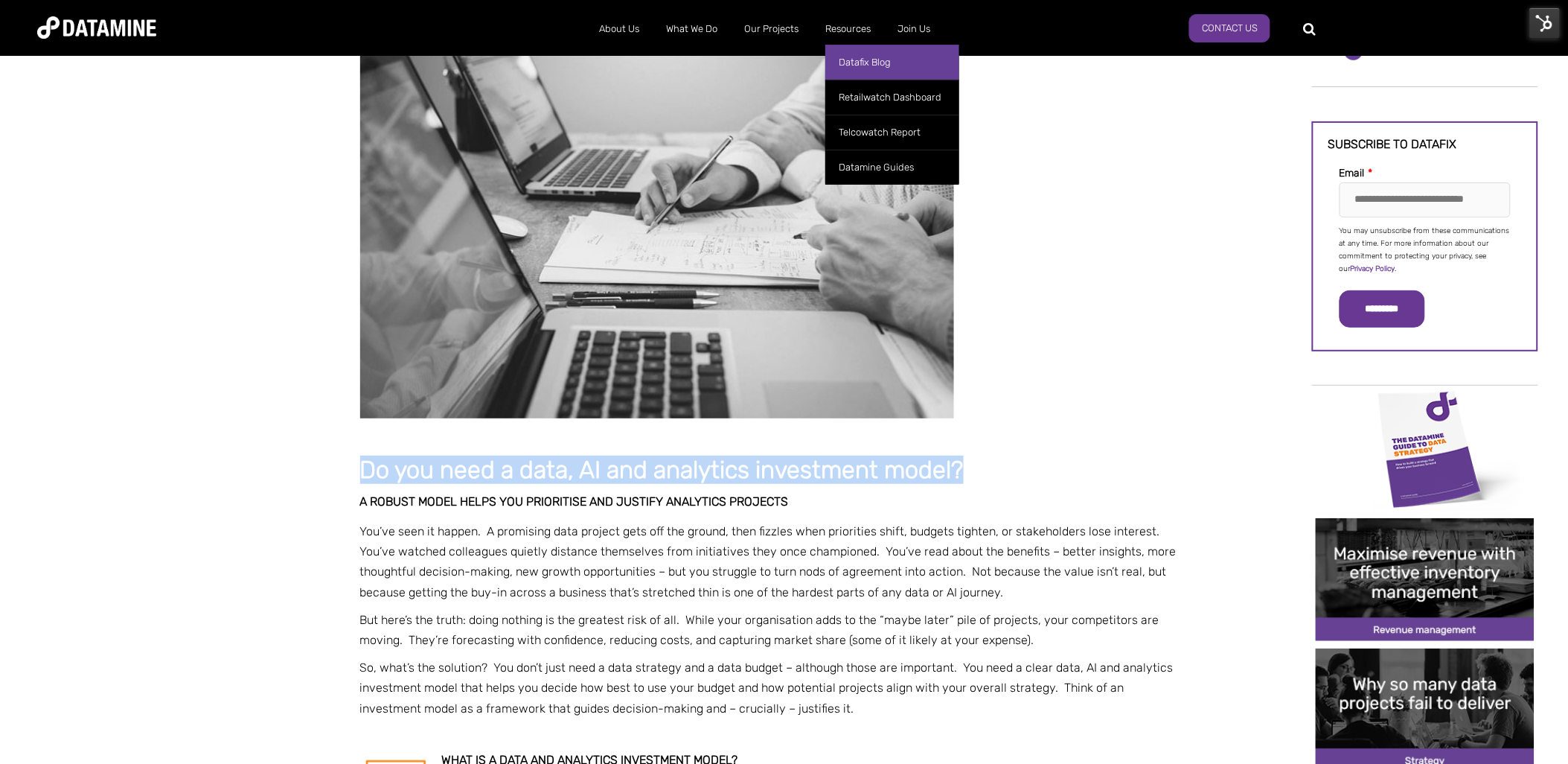
click at [873, 55] on link "Datafix Blog" at bounding box center [893, 62] width 134 height 35
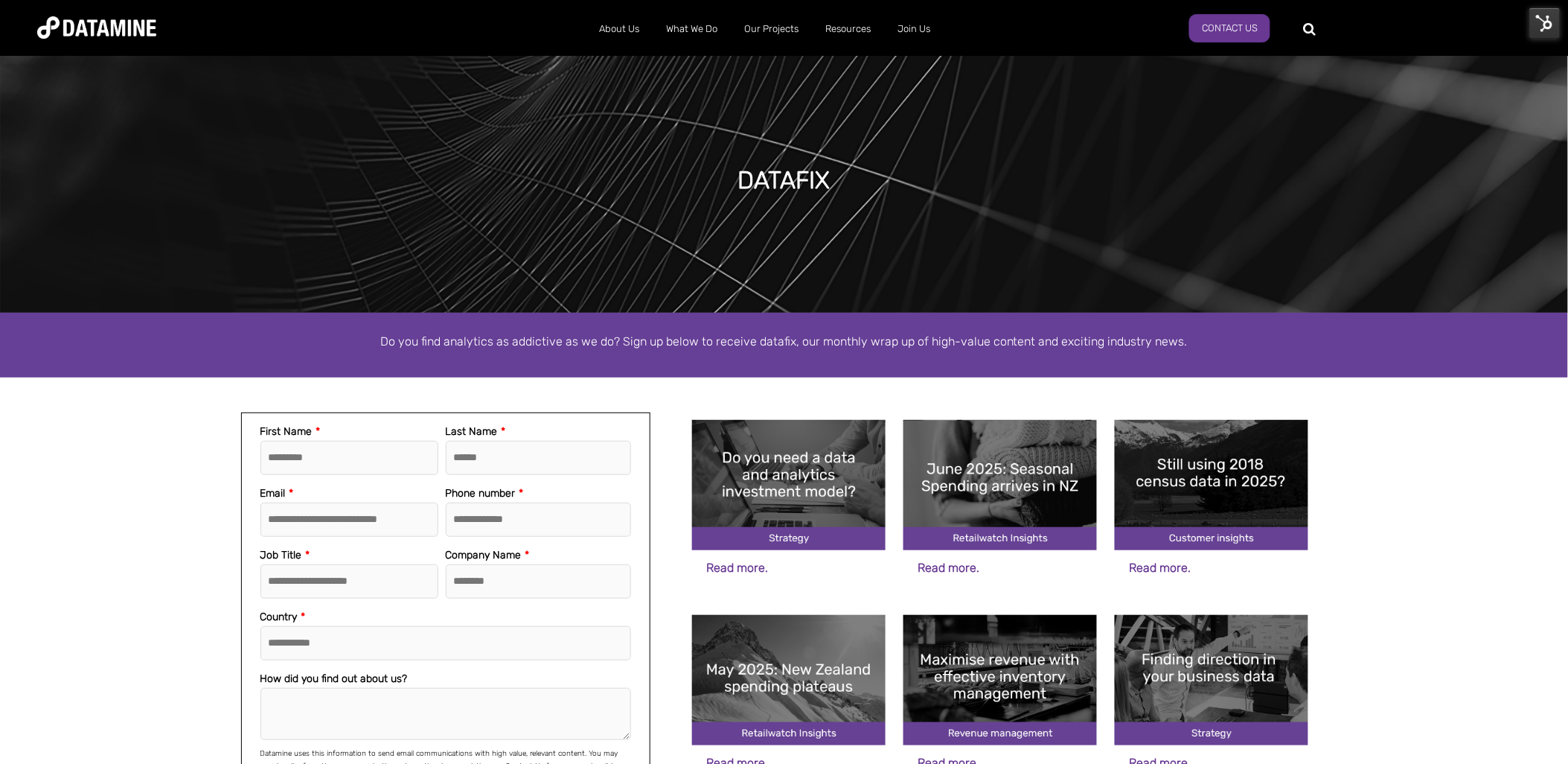
drag, startPoint x: 1315, startPoint y: 37, endPoint x: 1305, endPoint y: 25, distance: 15.6
click at [1313, 25] on div at bounding box center [1314, 28] width 2 height 23
click at [1313, 25] on div at bounding box center [1369, 28] width 113 height 24
type input "**"
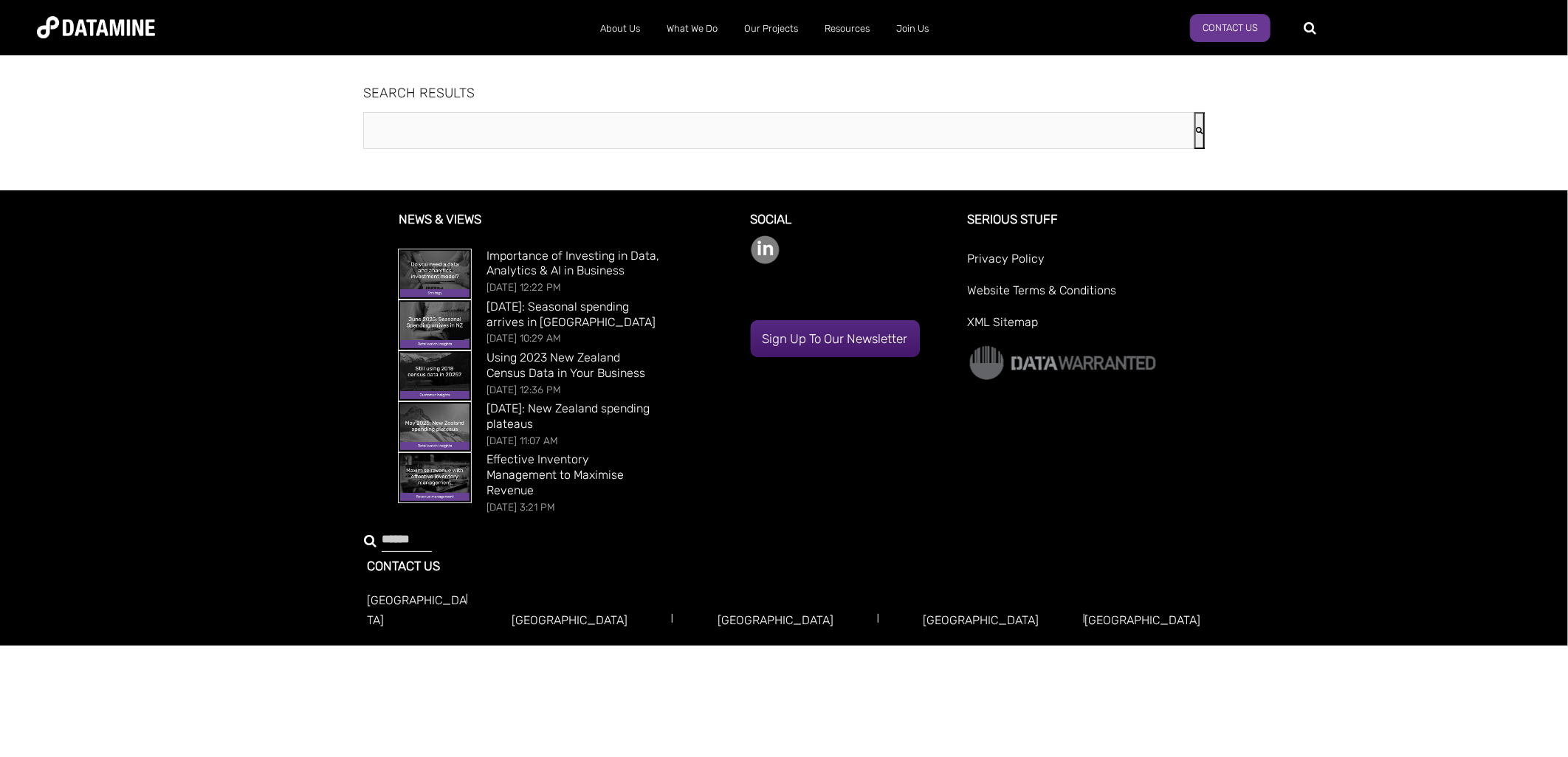
type input "**"
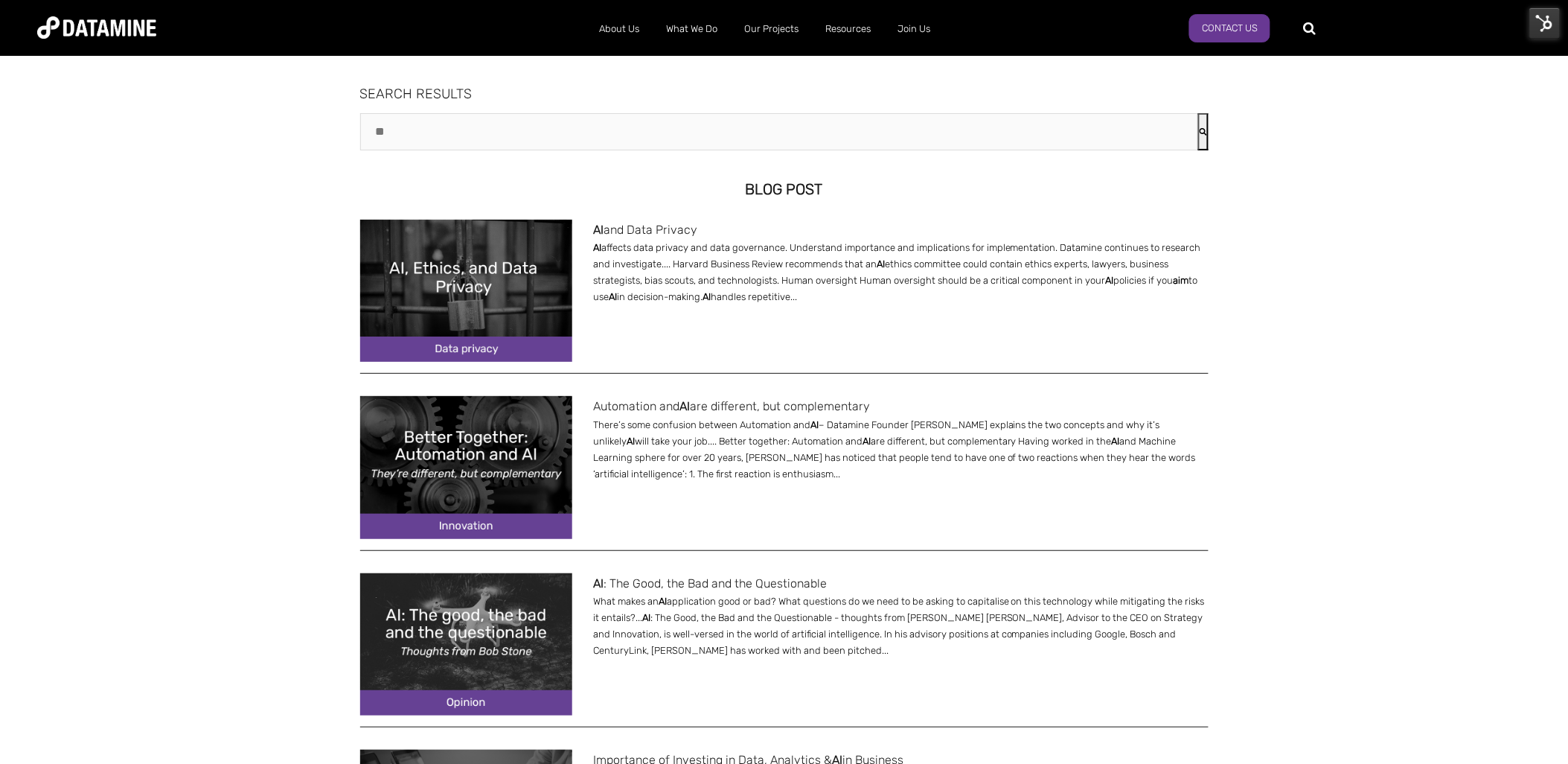
click at [623, 231] on link "AI and Data Privacy" at bounding box center [645, 229] width 104 height 14
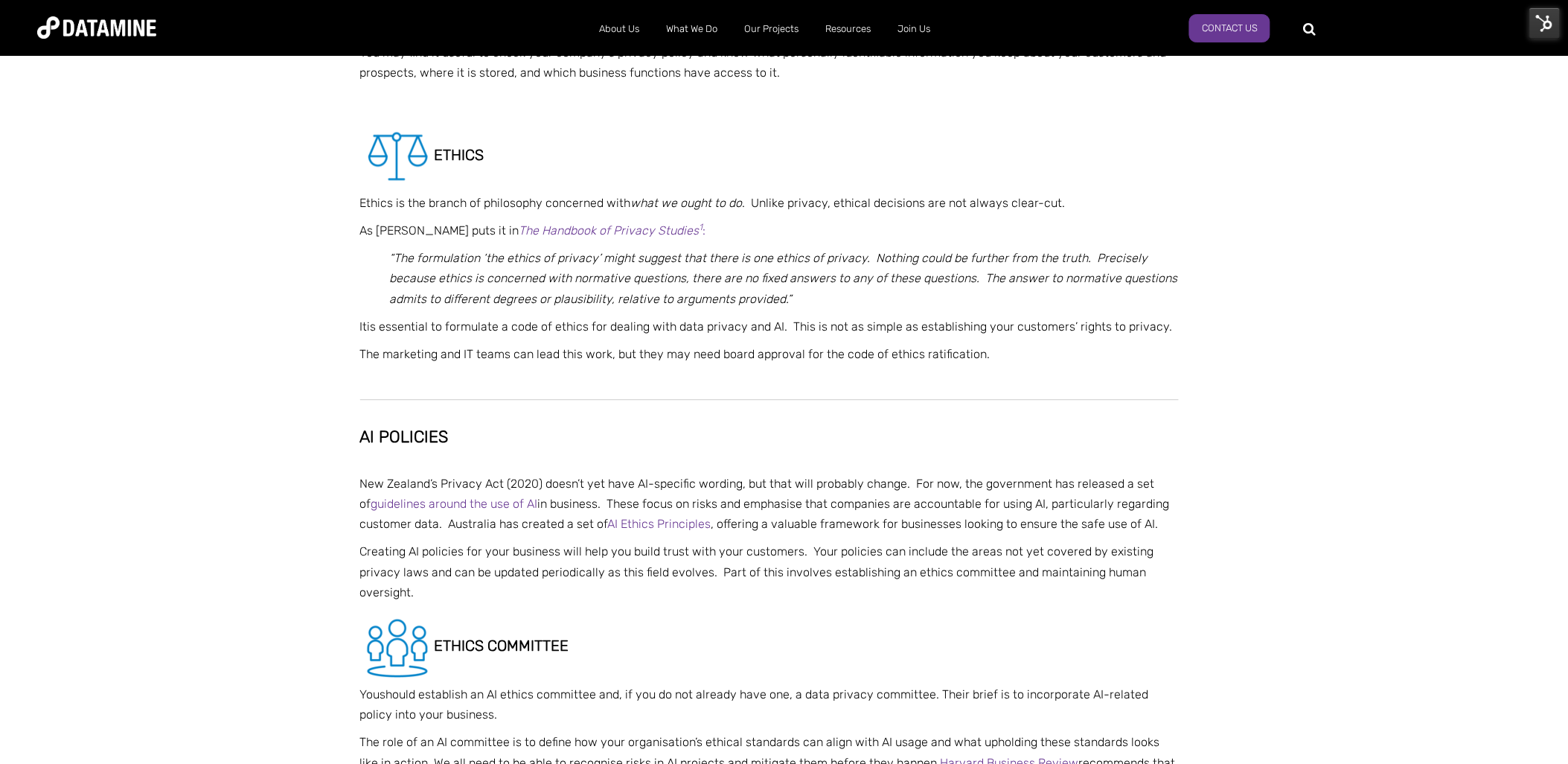
scroll to position [1080, 0]
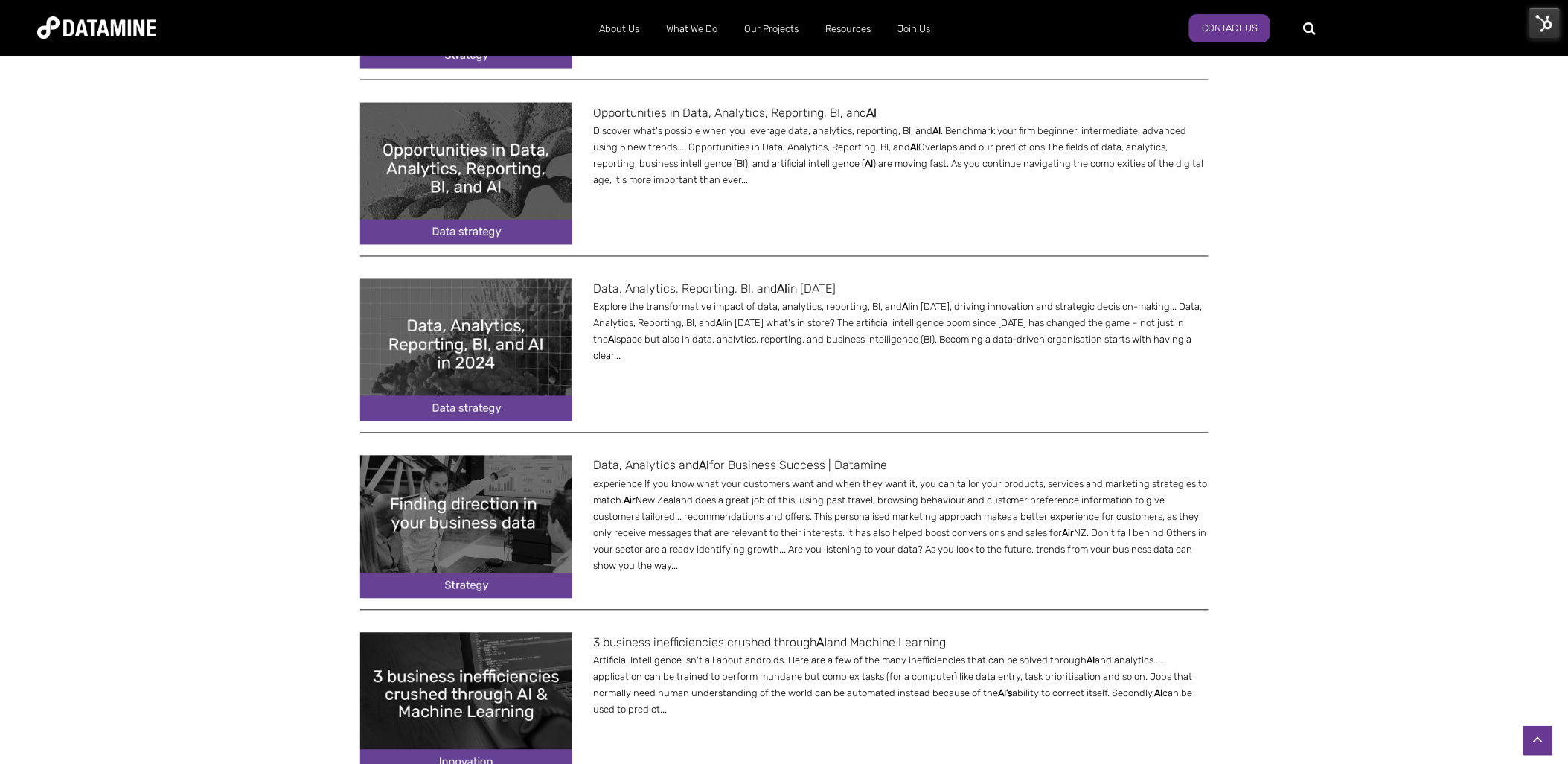
scroll to position [825, 0]
click at [541, 525] on img at bounding box center [466, 525] width 212 height 142
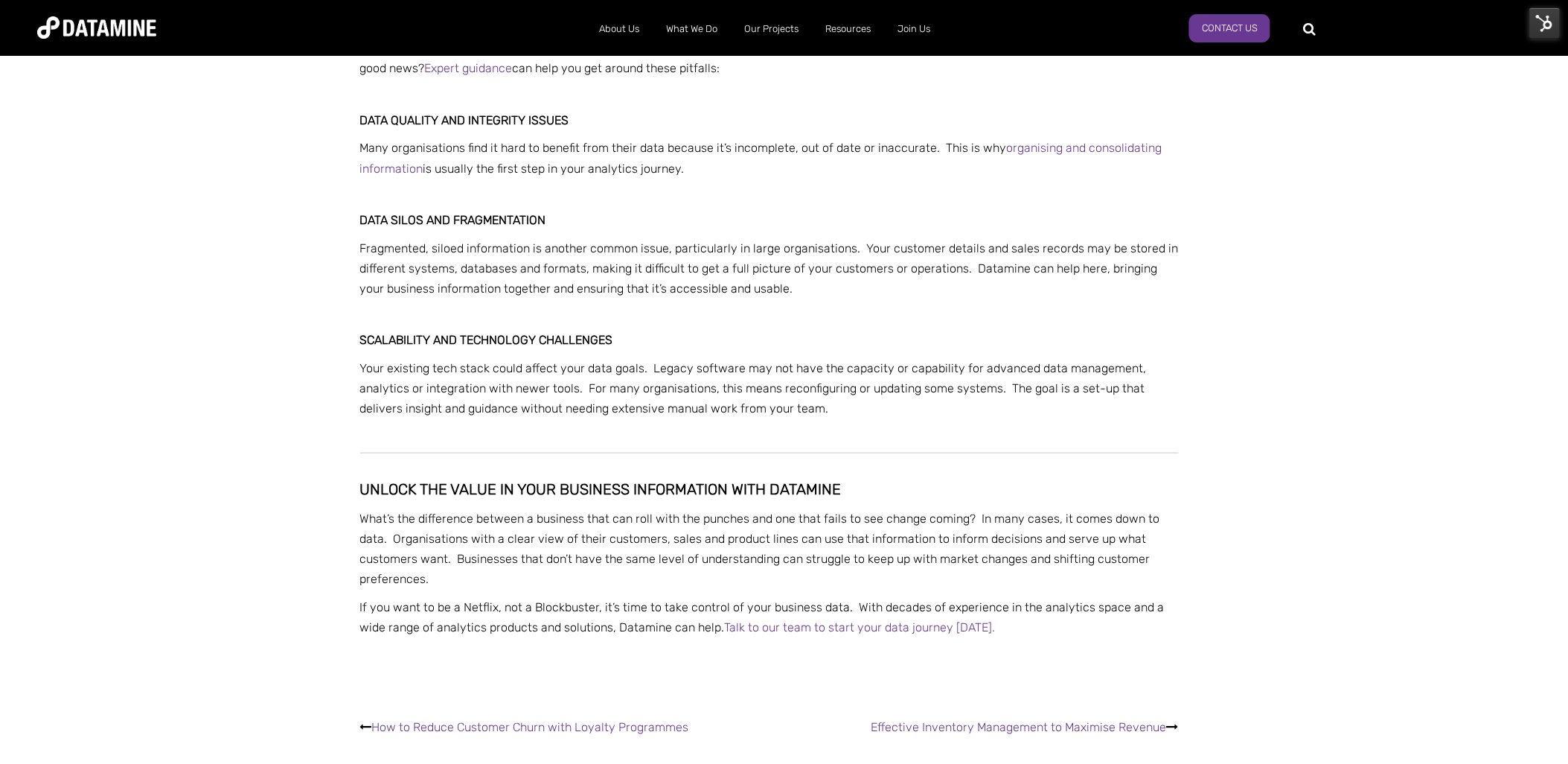
scroll to position [2296, 0]
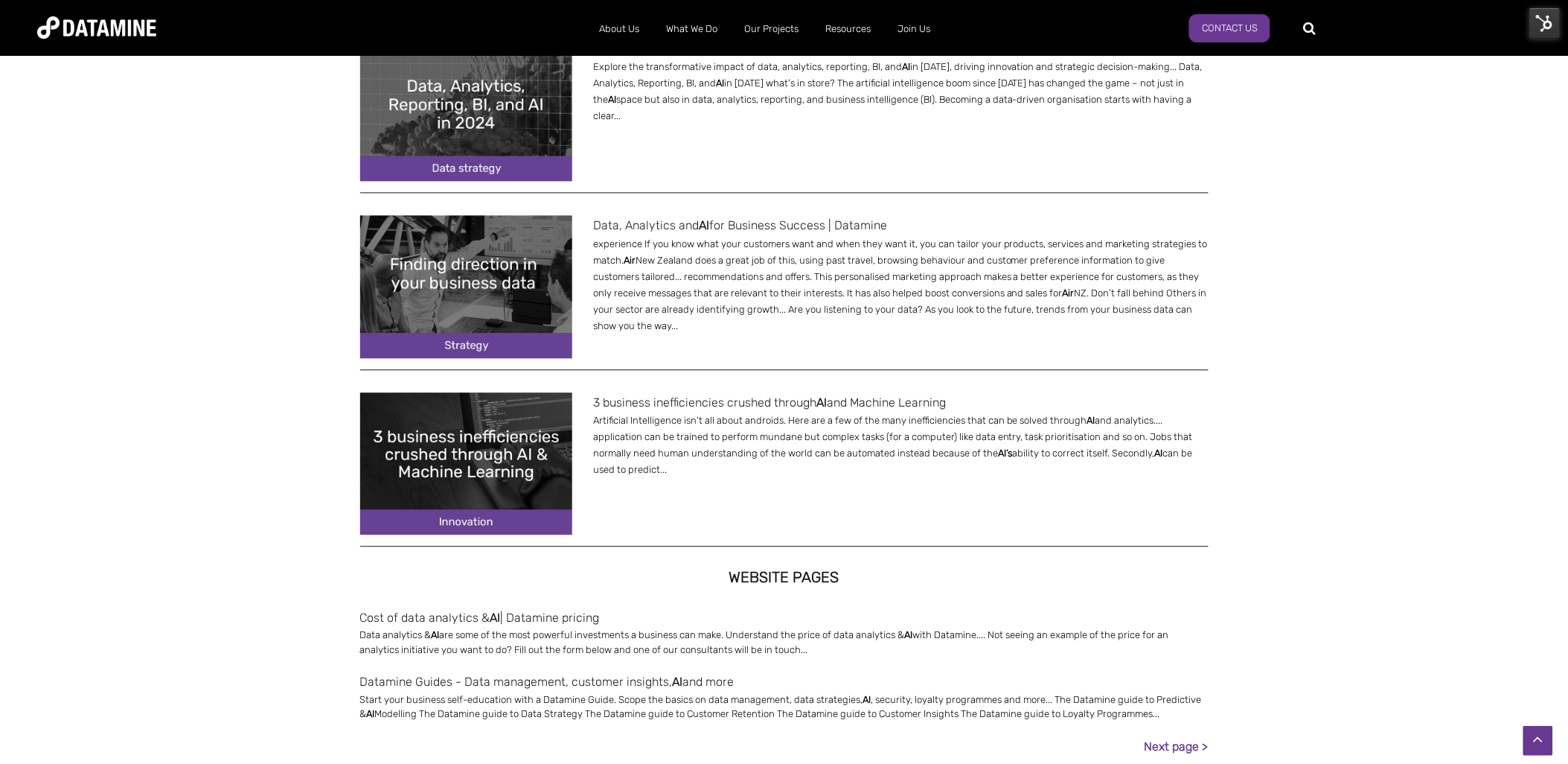
scroll to position [1066, 0]
click at [519, 478] on img at bounding box center [466, 462] width 212 height 142
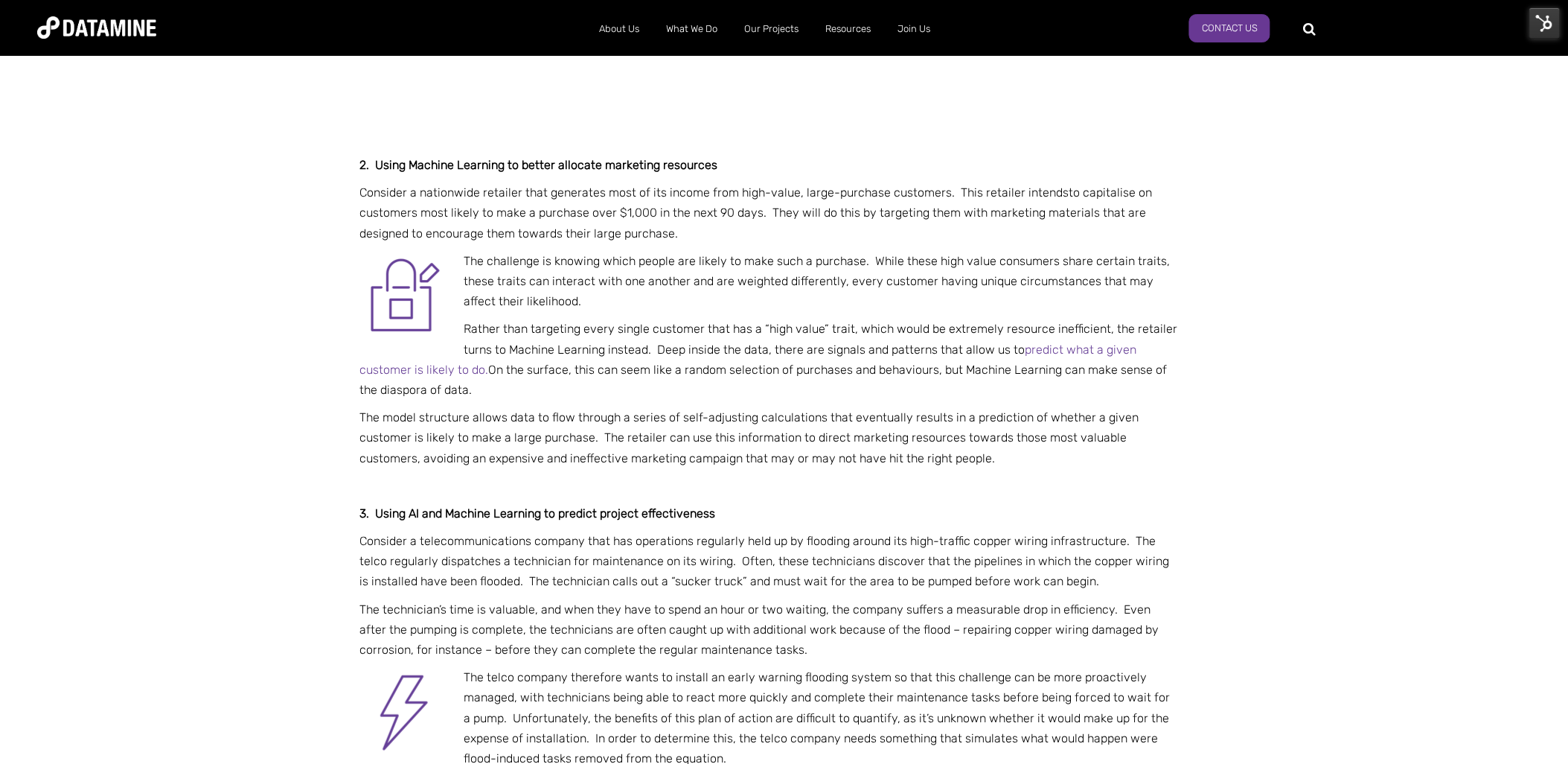
scroll to position [1743, 0]
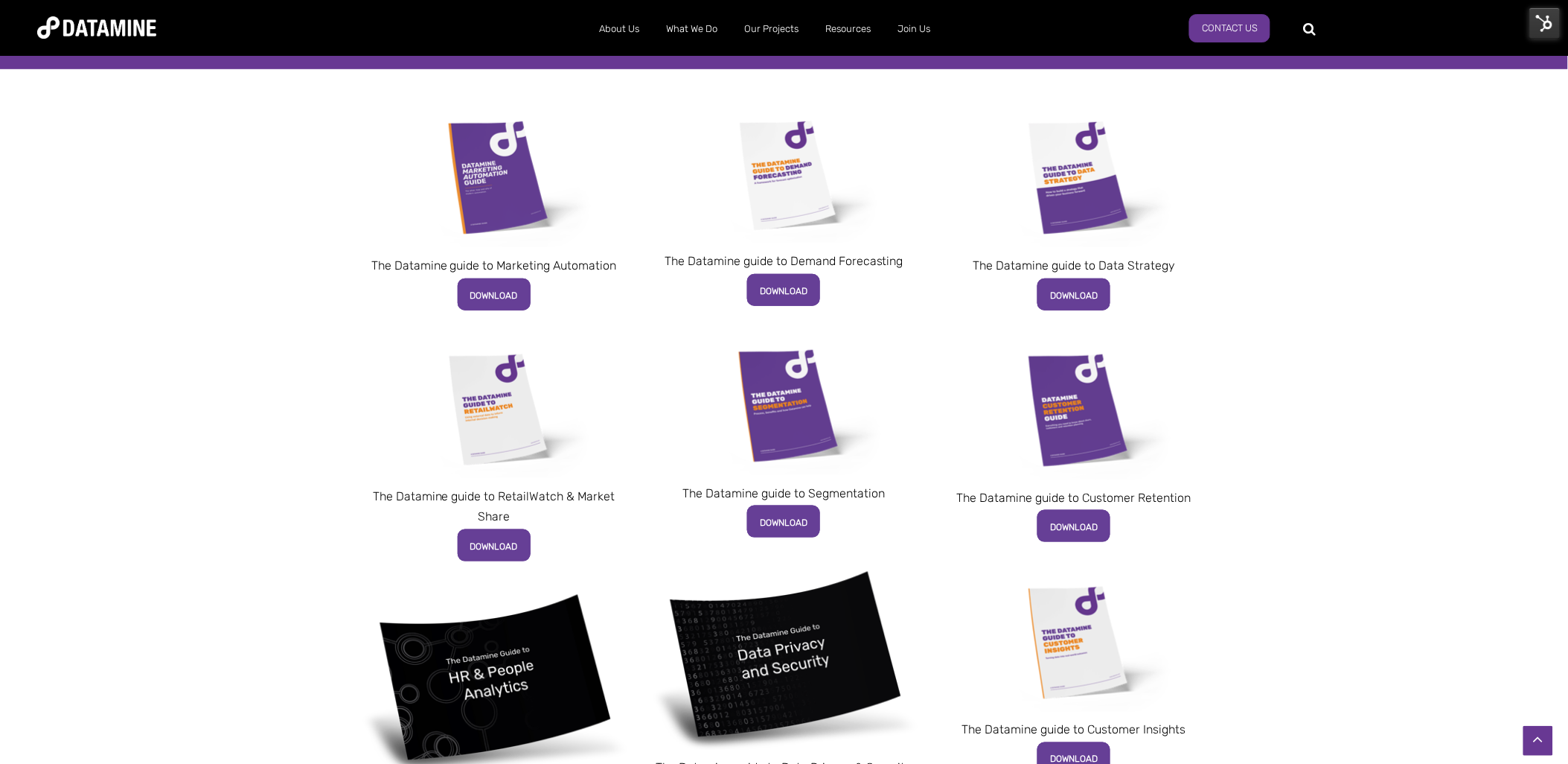
scroll to position [313, 0]
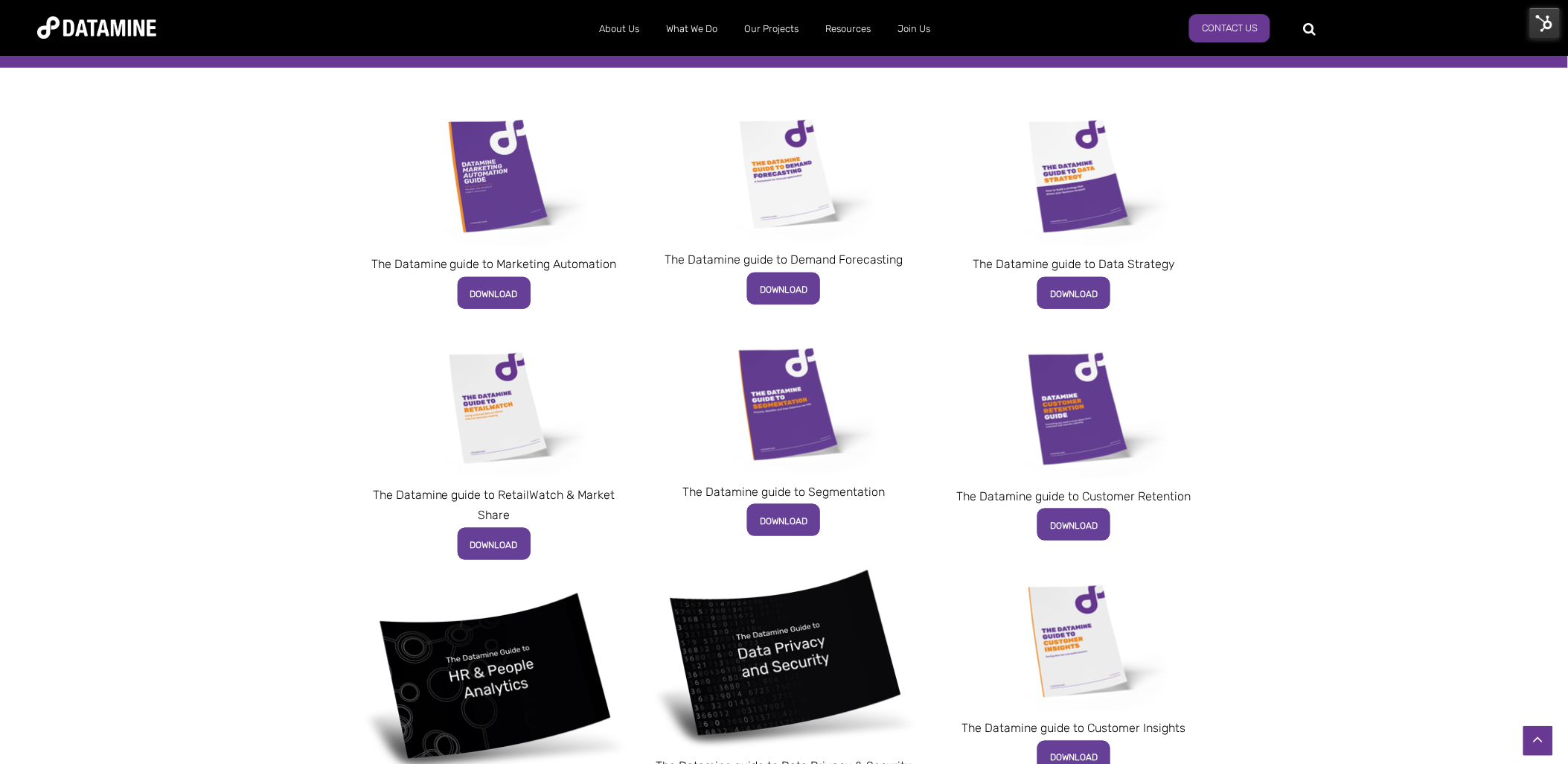
click at [804, 190] on img at bounding box center [783, 174] width 205 height 137
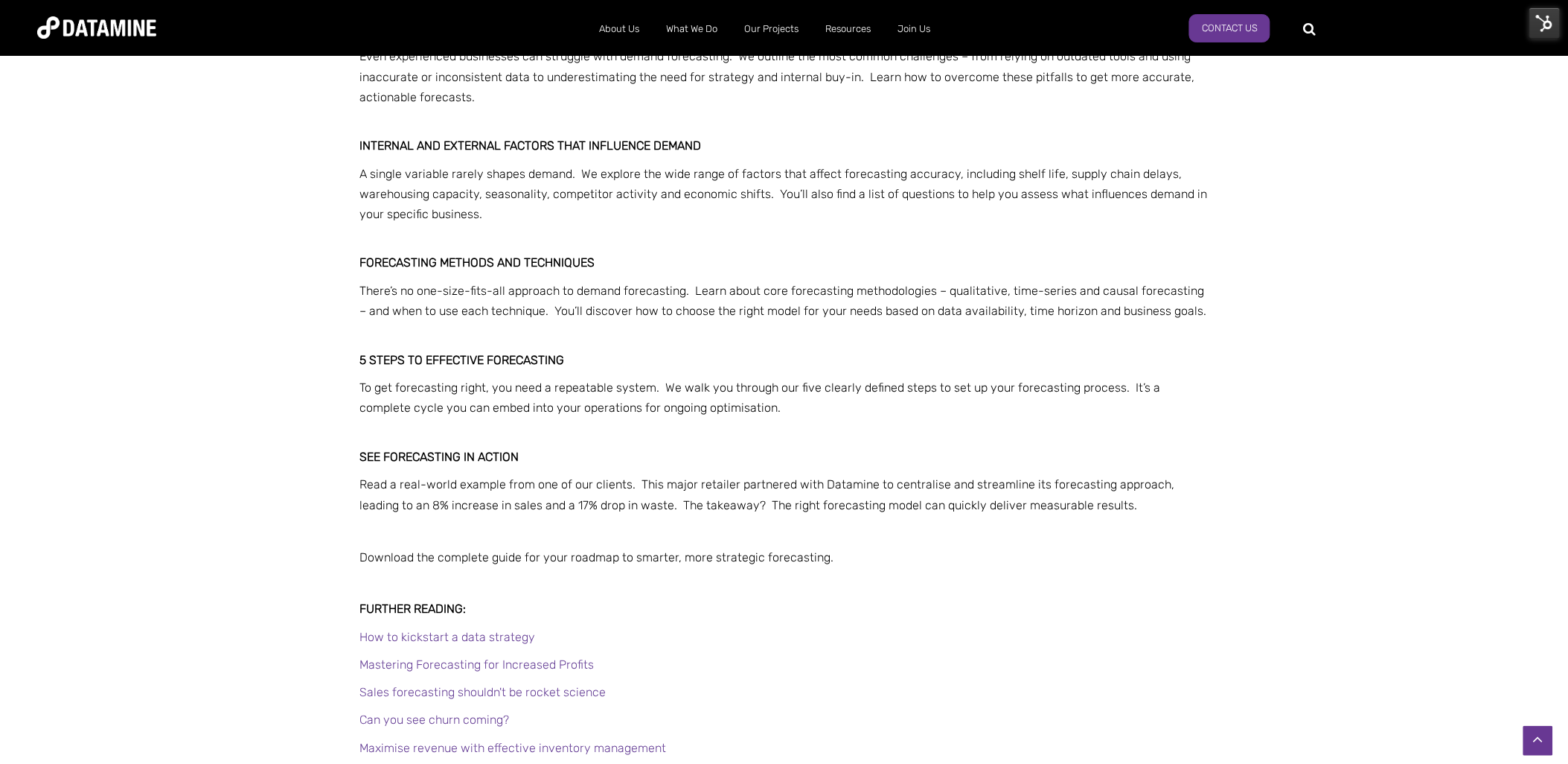
scroll to position [1038, 0]
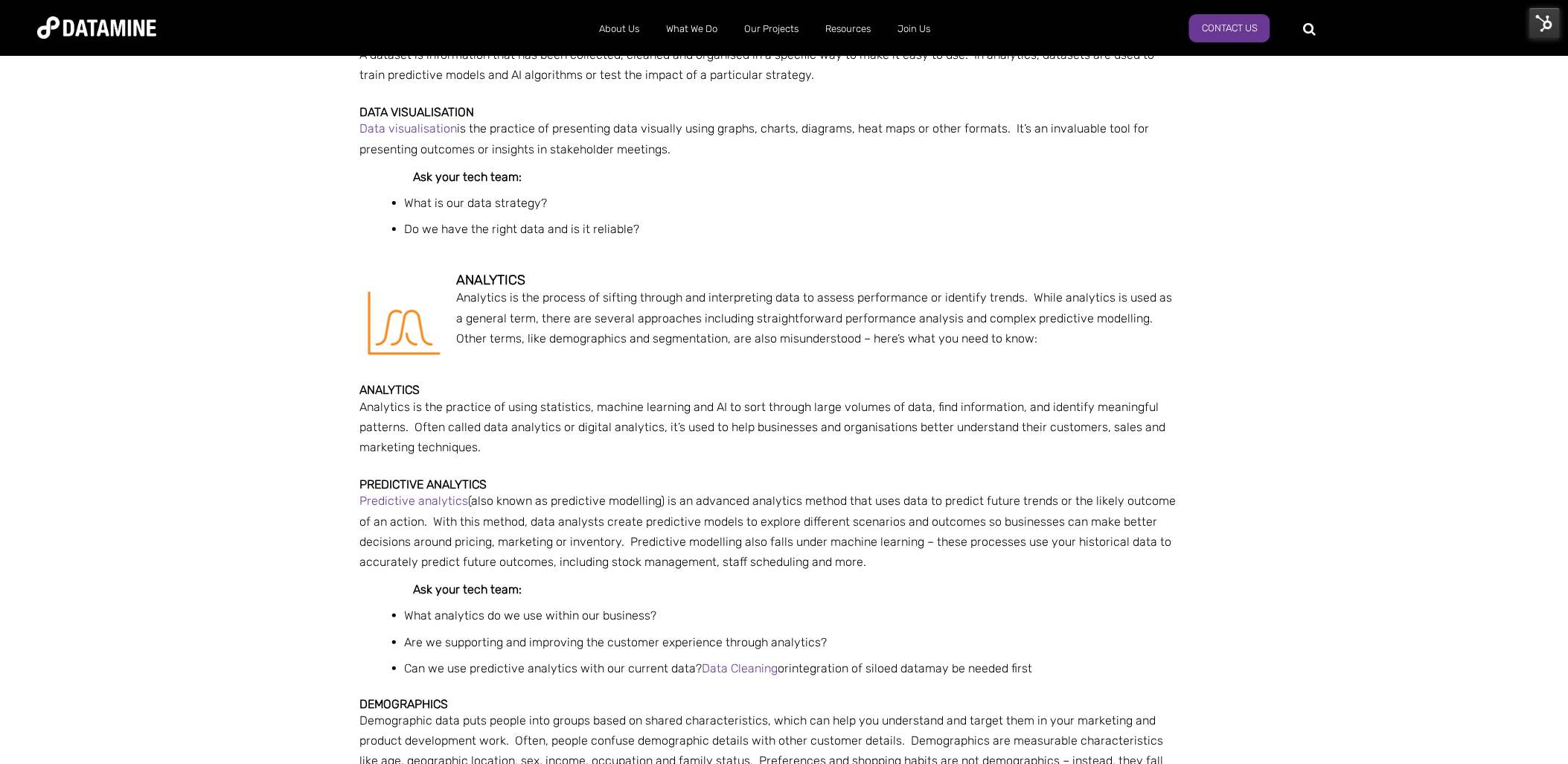
scroll to position [1843, 0]
